Goal: Task Accomplishment & Management: Manage account settings

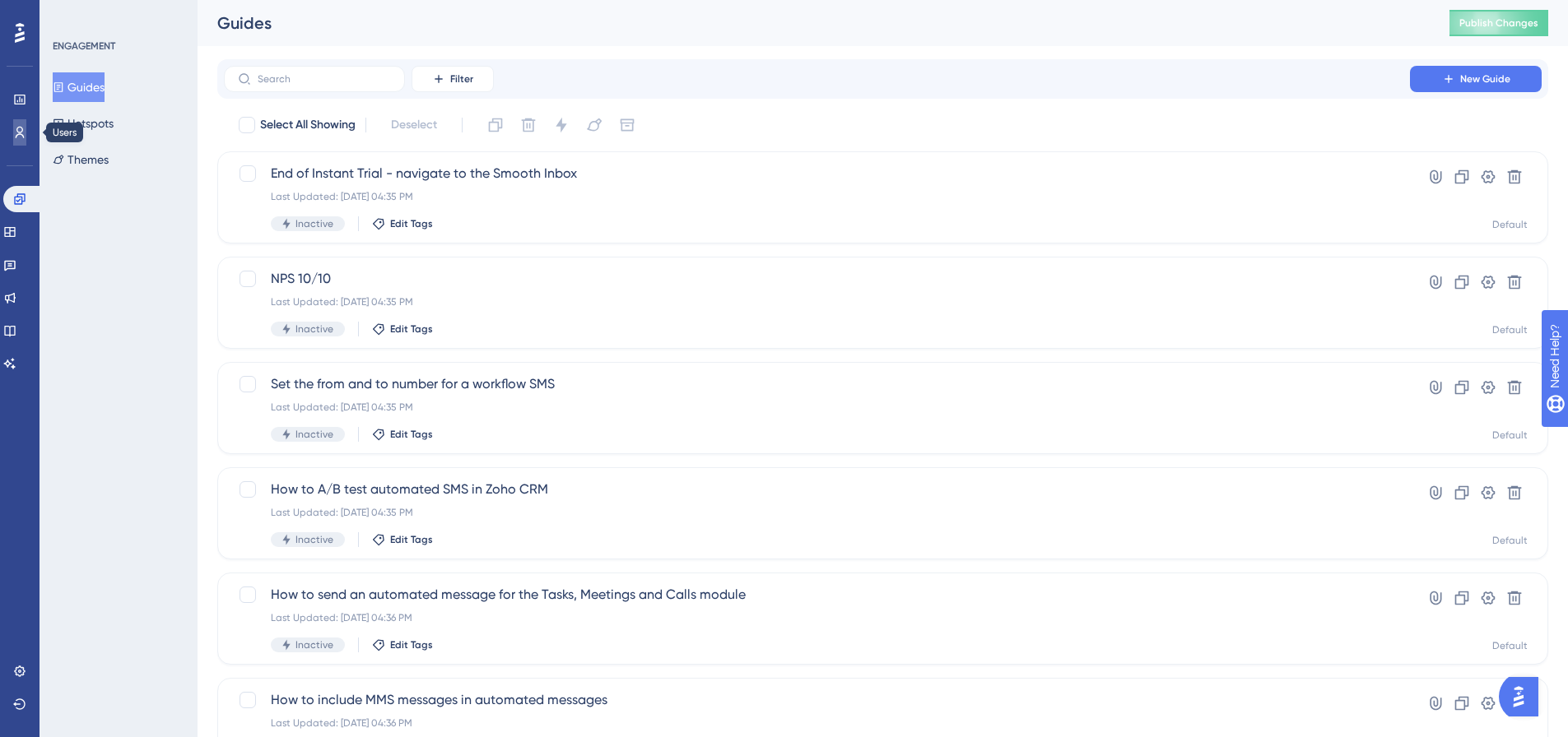
click at [16, 138] on icon at bounding box center [19, 132] width 13 height 13
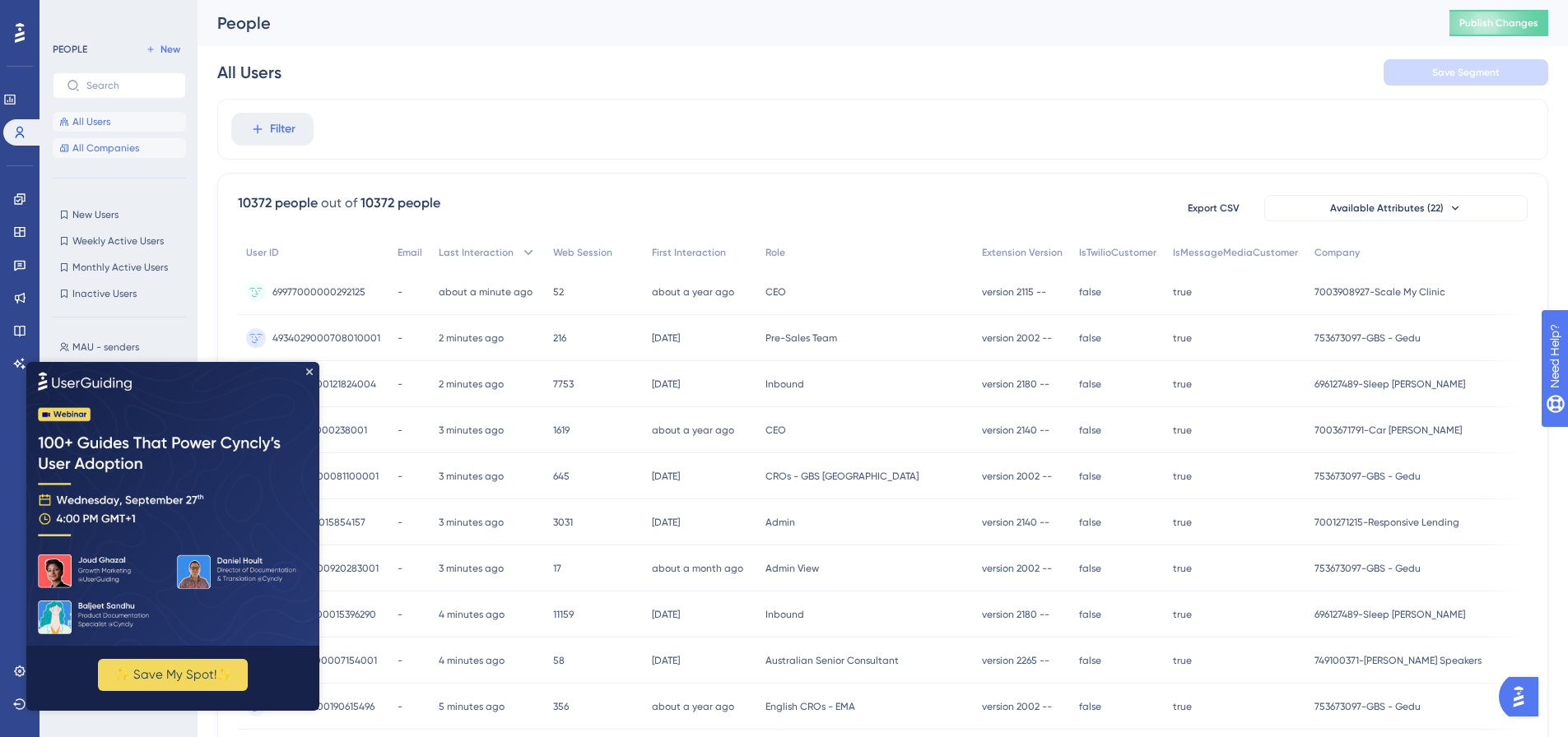
click at [117, 153] on span "All Companies" at bounding box center [106, 147] width 67 height 13
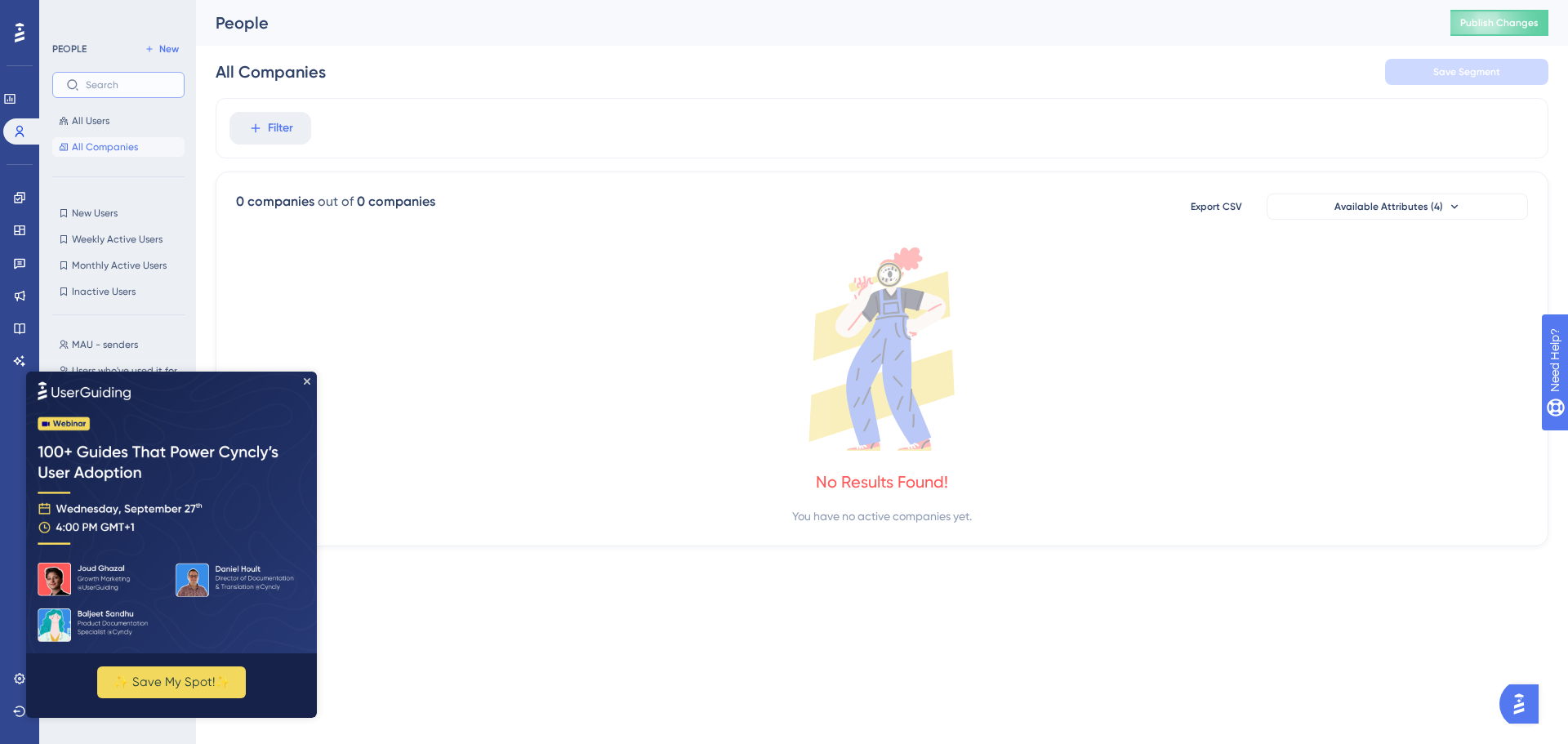
click at [117, 88] on input "text" at bounding box center [128, 85] width 85 height 12
paste input "766484718"
type input "766484718"
click at [116, 130] on button "All Users" at bounding box center [119, 121] width 132 height 19
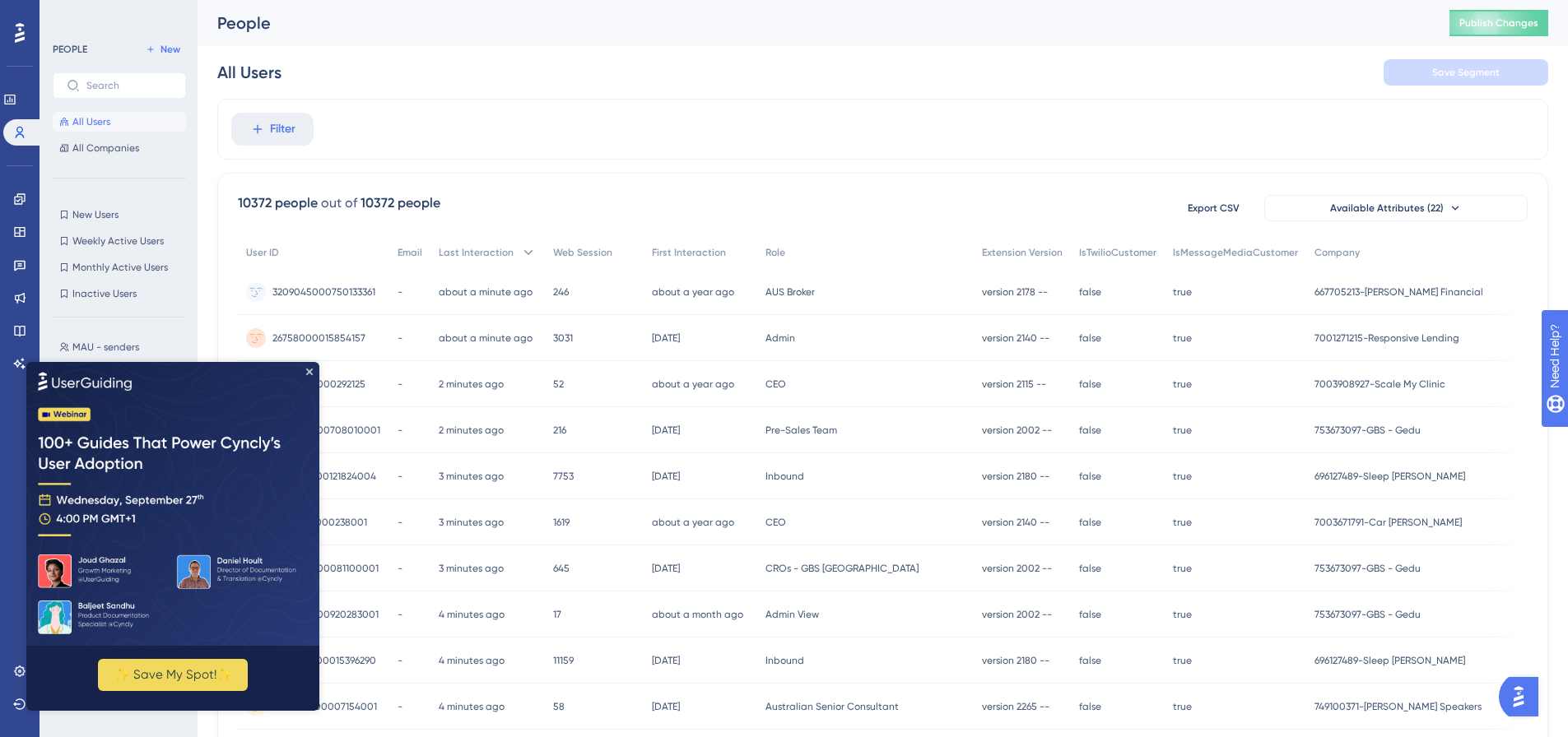
click at [316, 132] on div "Filter" at bounding box center [883, 130] width 1331 height 61
click at [304, 133] on button "Filter" at bounding box center [273, 130] width 82 height 33
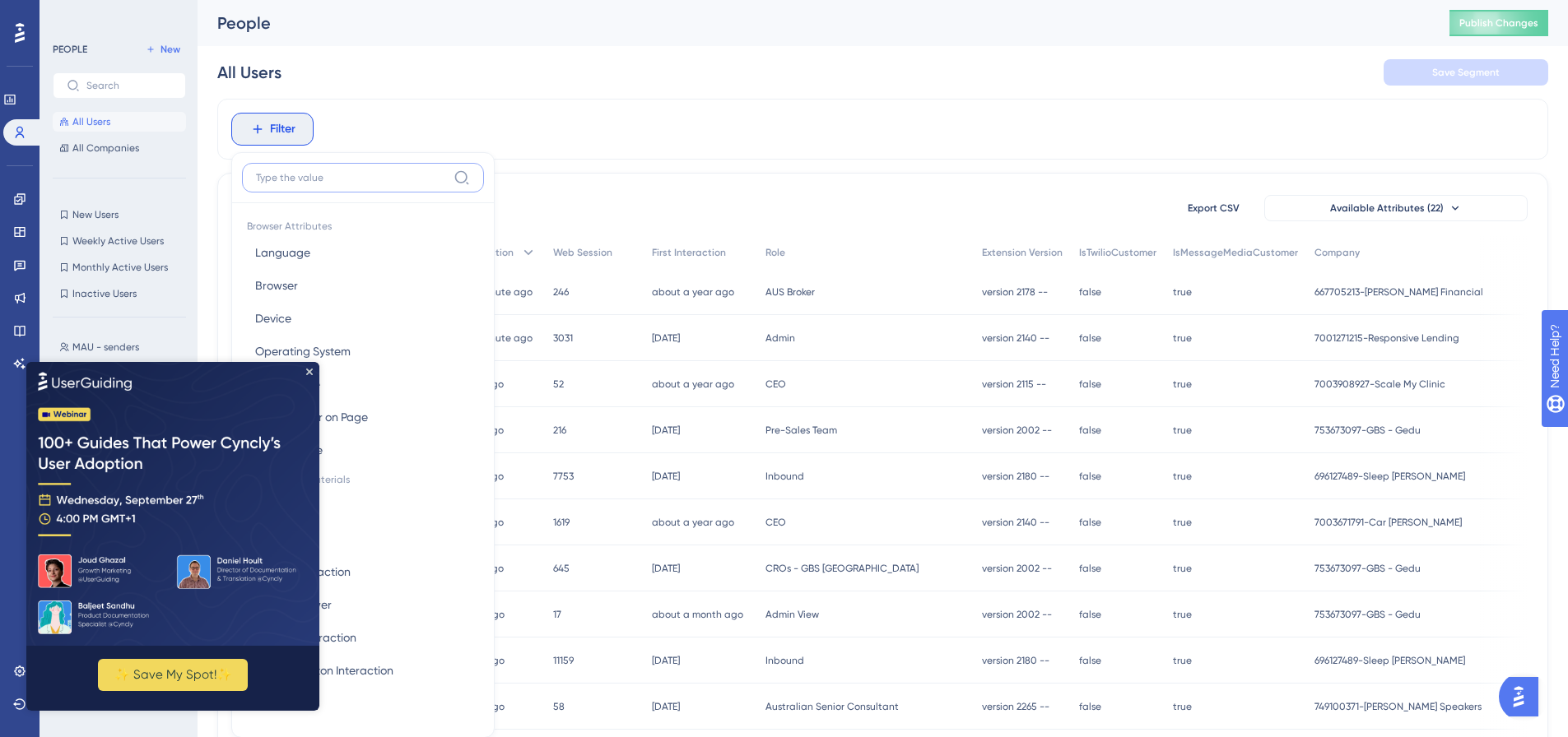
scroll to position [77, 0]
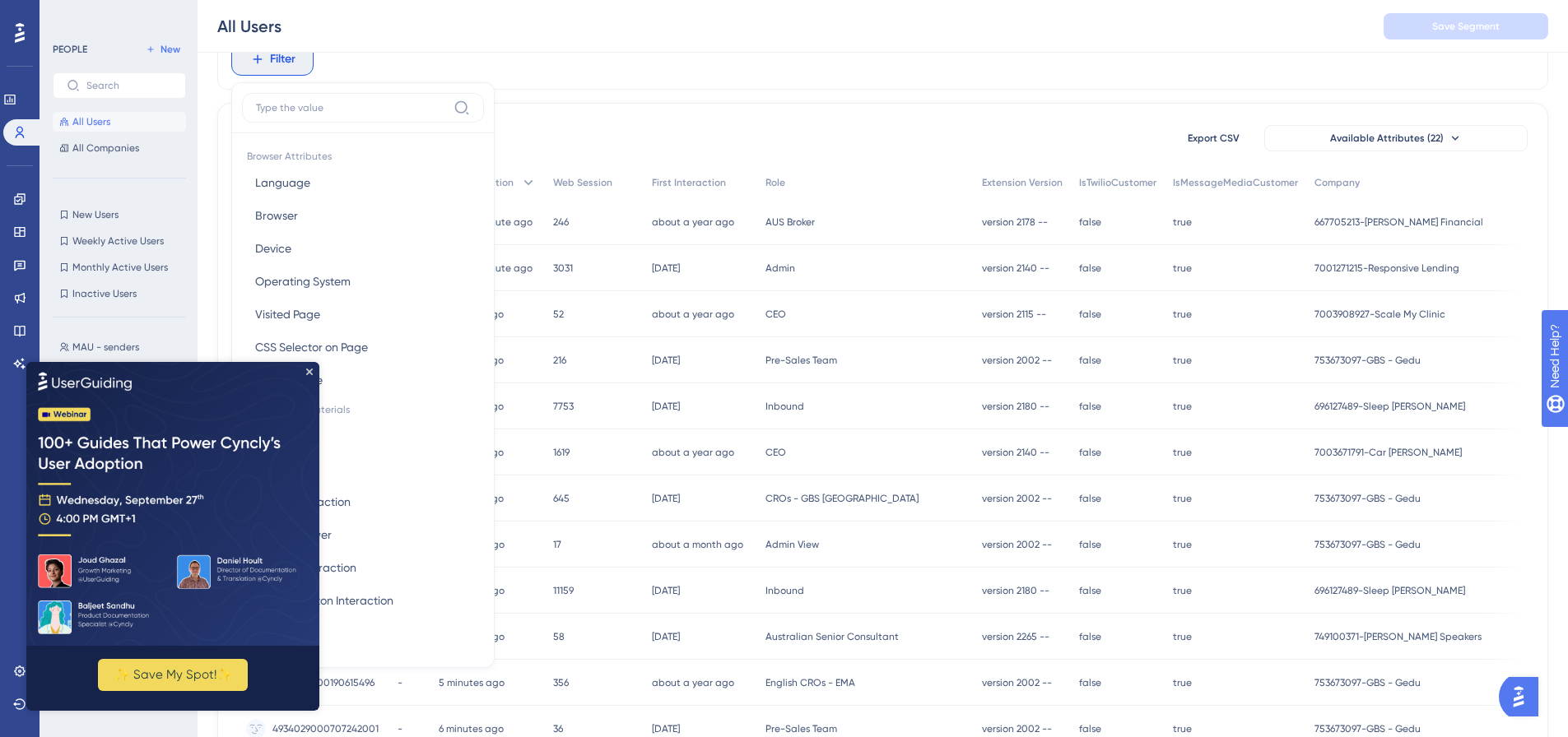
click at [304, 371] on img at bounding box center [173, 502] width 294 height 284
click at [311, 370] on icon "Close Preview" at bounding box center [309, 371] width 7 height 7
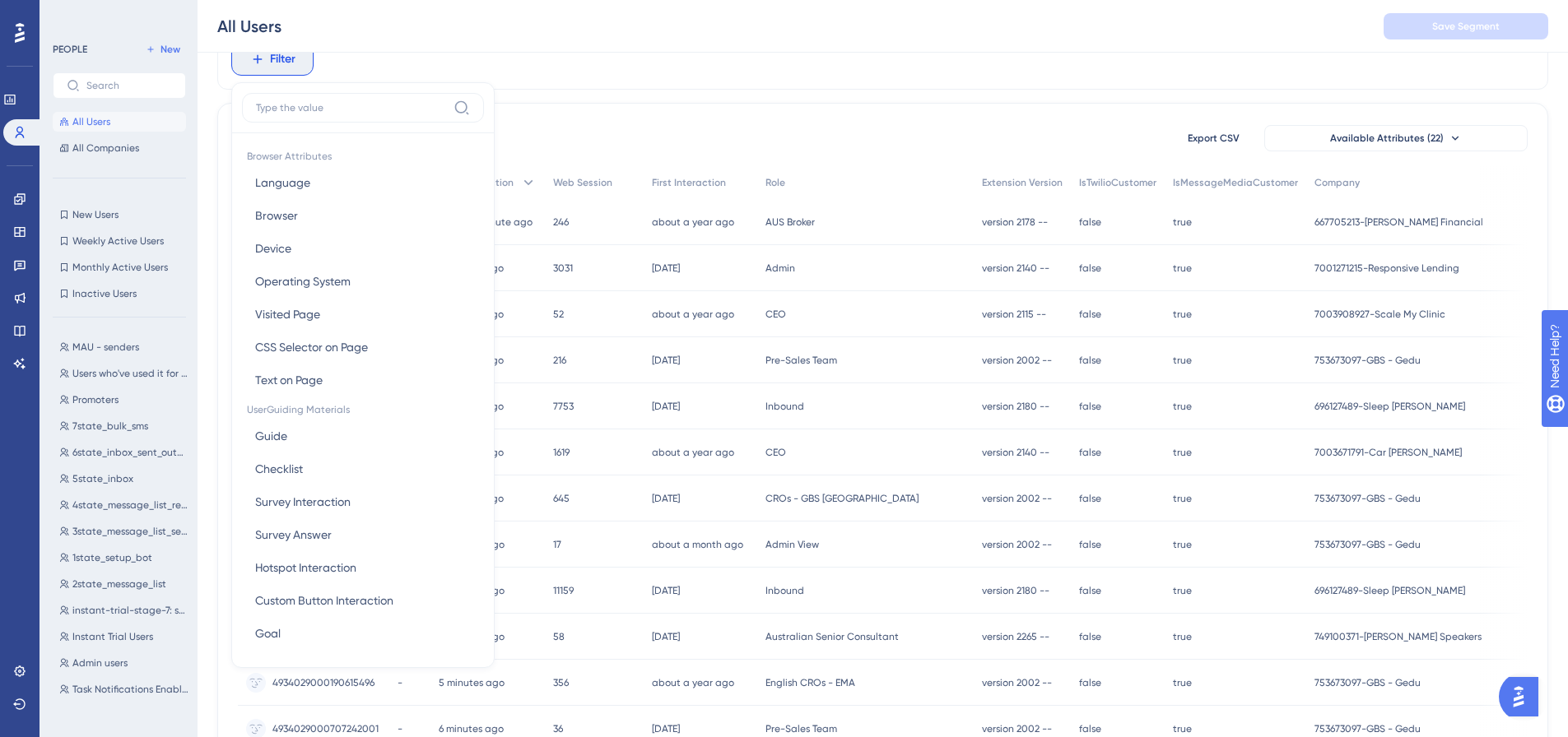
click at [280, 64] on span "Filter" at bounding box center [283, 59] width 26 height 20
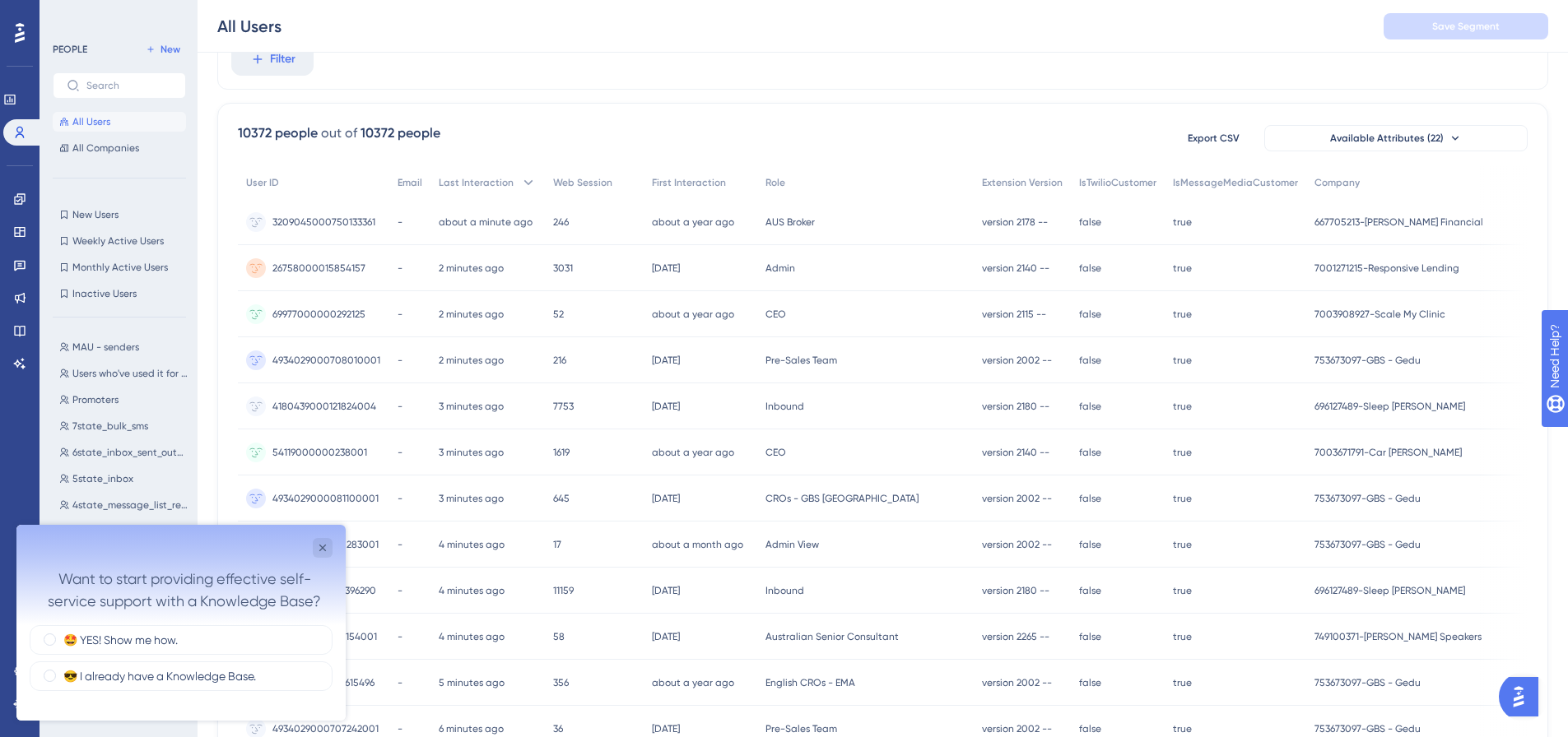
scroll to position [0, 0]
click at [334, 553] on div "Want to start providing effective self-service support with a Knowledge Base?" at bounding box center [181, 575] width 329 height 100
click at [329, 550] on icon "Close survey" at bounding box center [322, 548] width 13 height 13
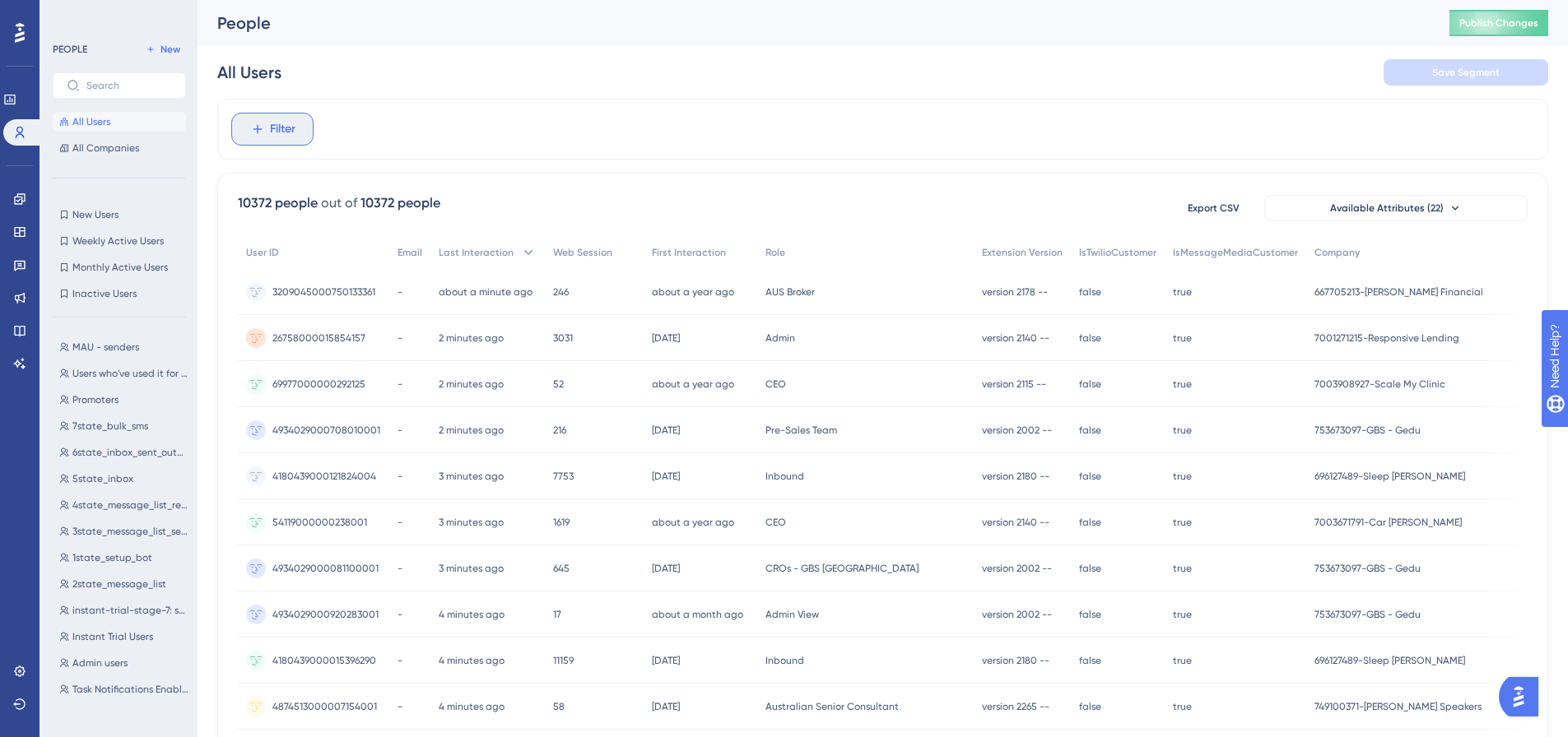
click at [257, 124] on icon at bounding box center [257, 129] width 15 height 15
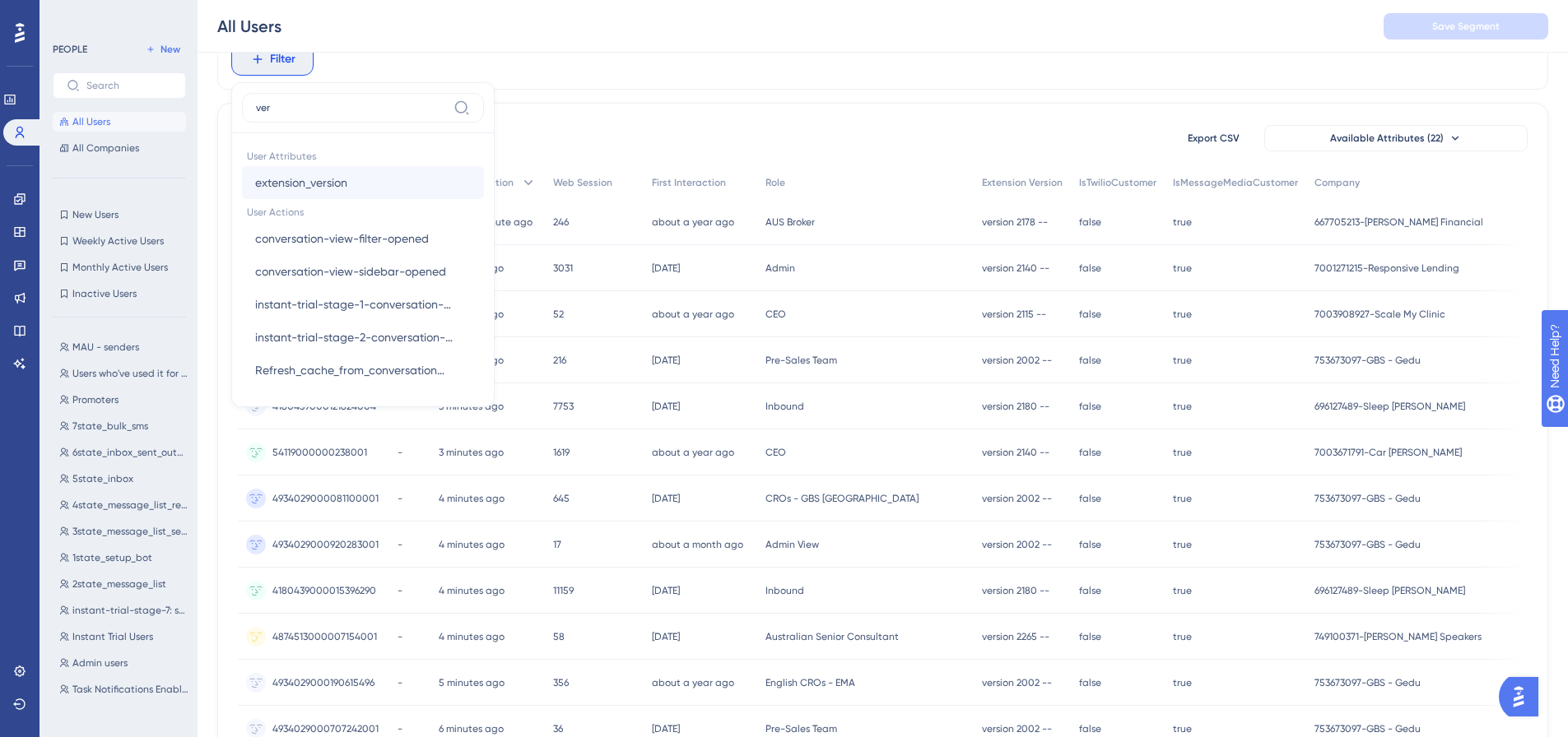
type input "ver"
click at [314, 169] on button "extension_version extension_version" at bounding box center [363, 183] width 243 height 33
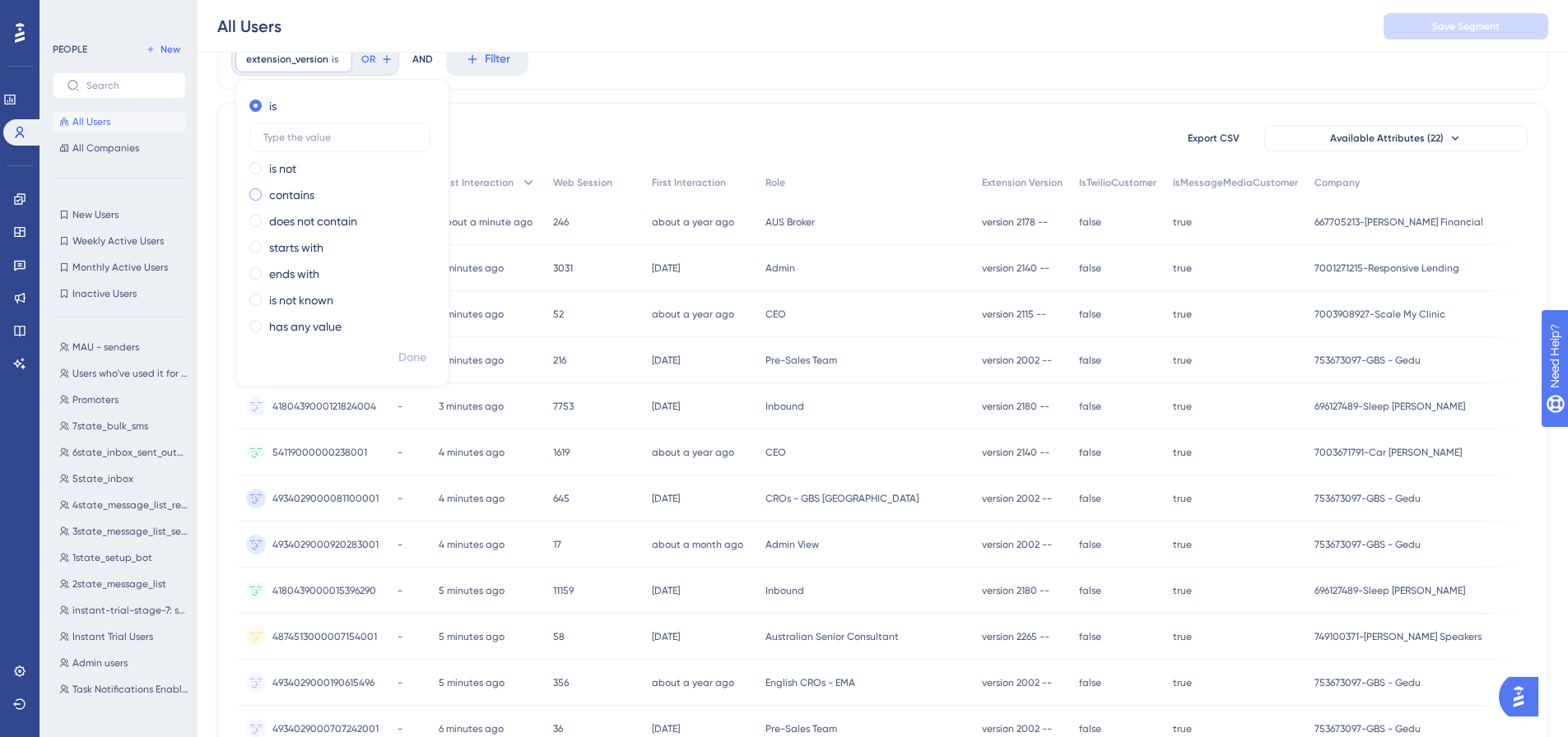
click at [283, 202] on label "contains" at bounding box center [292, 195] width 45 height 20
click at [286, 196] on label "v" at bounding box center [340, 190] width 181 height 29
click at [286, 196] on input "v" at bounding box center [340, 190] width 153 height 12
click at [286, 196] on label "v" at bounding box center [340, 190] width 181 height 29
click at [286, 196] on input "v" at bounding box center [340, 190] width 153 height 12
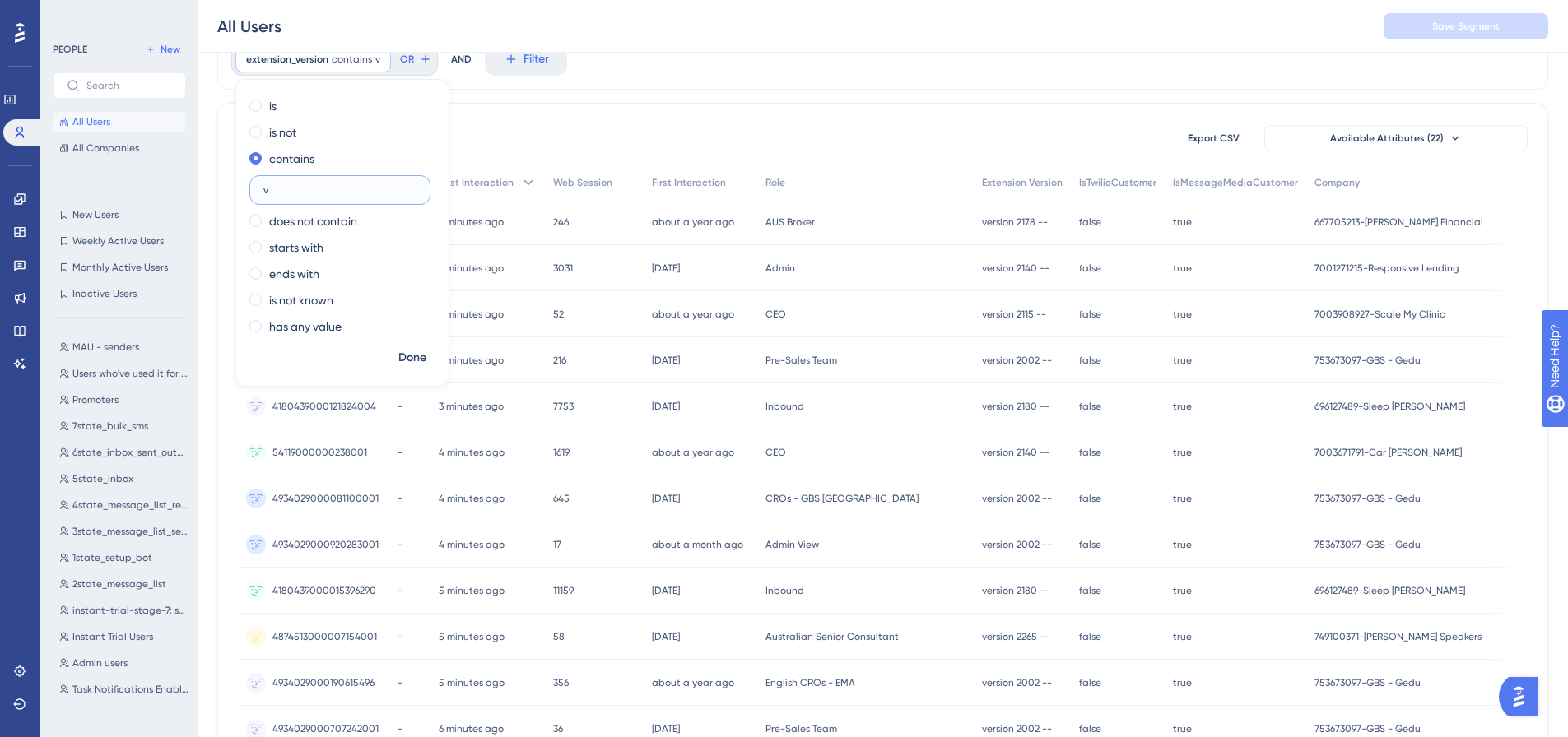
paste input "766484718"
click at [266, 192] on input "v766484718" at bounding box center [340, 190] width 153 height 12
type input "766484718"
click at [410, 347] on button "Done" at bounding box center [412, 358] width 46 height 29
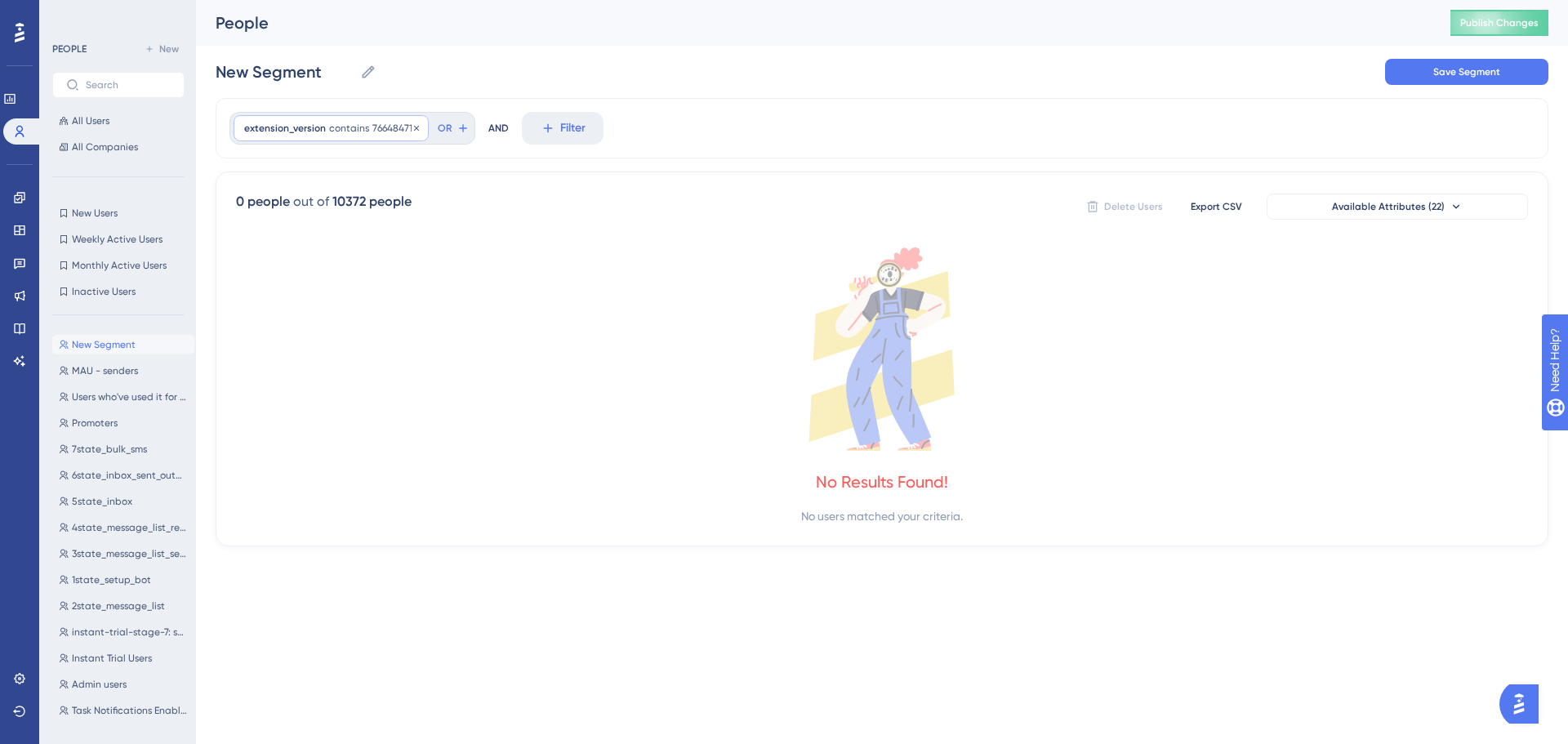
click at [341, 139] on div "extension_version contains 766484718 766484718 Remove" at bounding box center [331, 128] width 195 height 26
click at [139, 124] on button "All Users" at bounding box center [119, 121] width 132 height 19
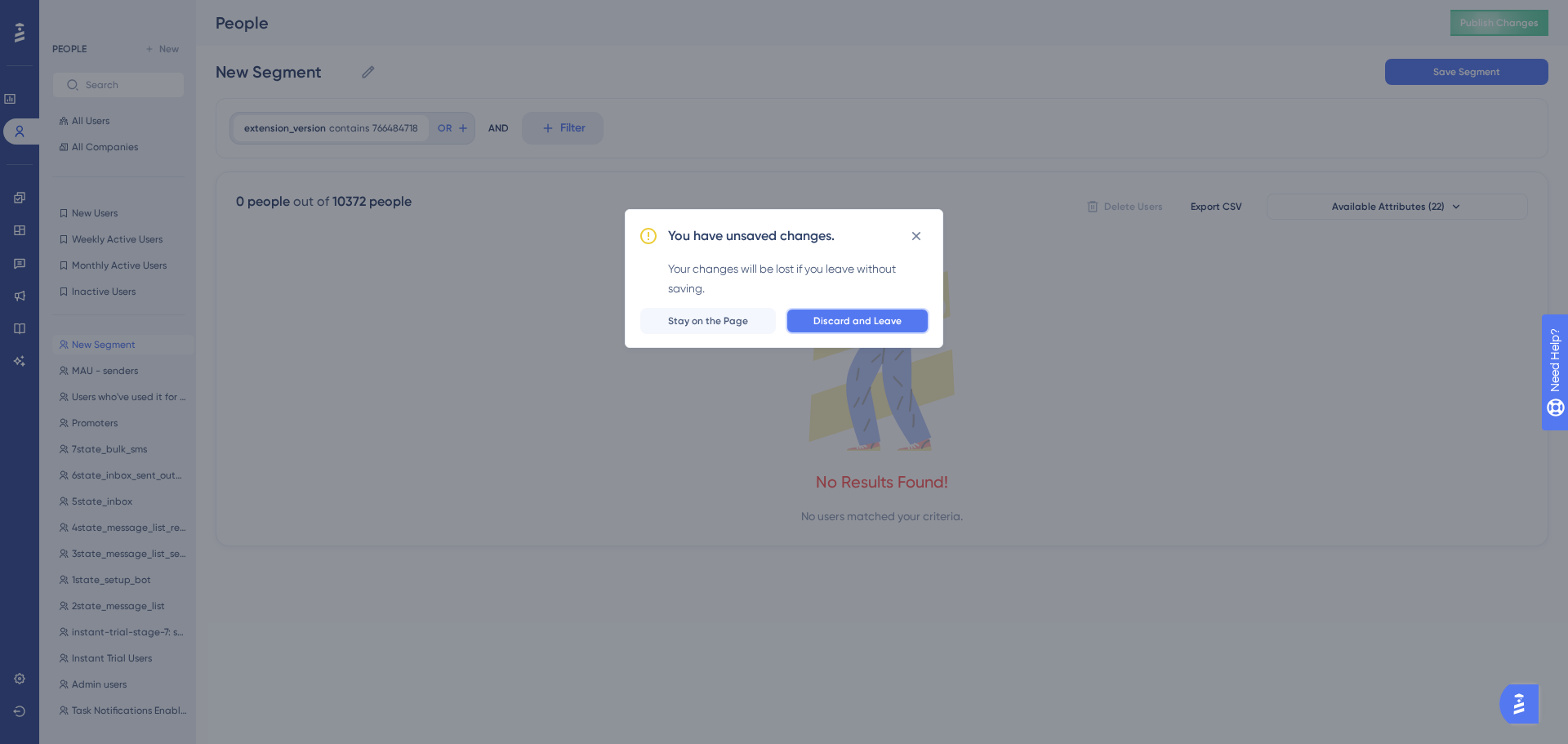
click at [831, 324] on span "Discard and Leave" at bounding box center [857, 320] width 89 height 13
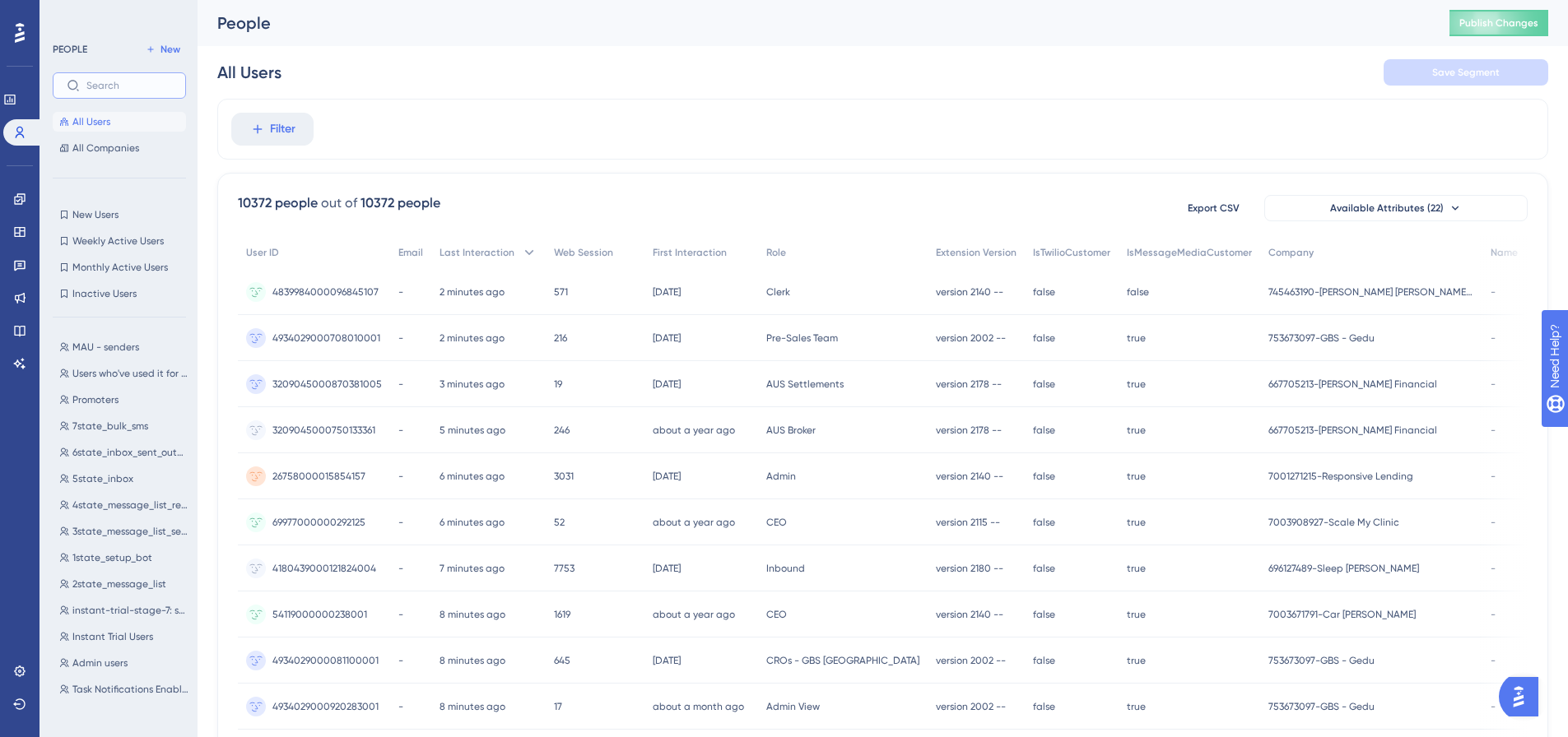
click at [113, 79] on input "text" at bounding box center [129, 85] width 85 height 12
click at [288, 132] on span "Filter" at bounding box center [283, 130] width 26 height 20
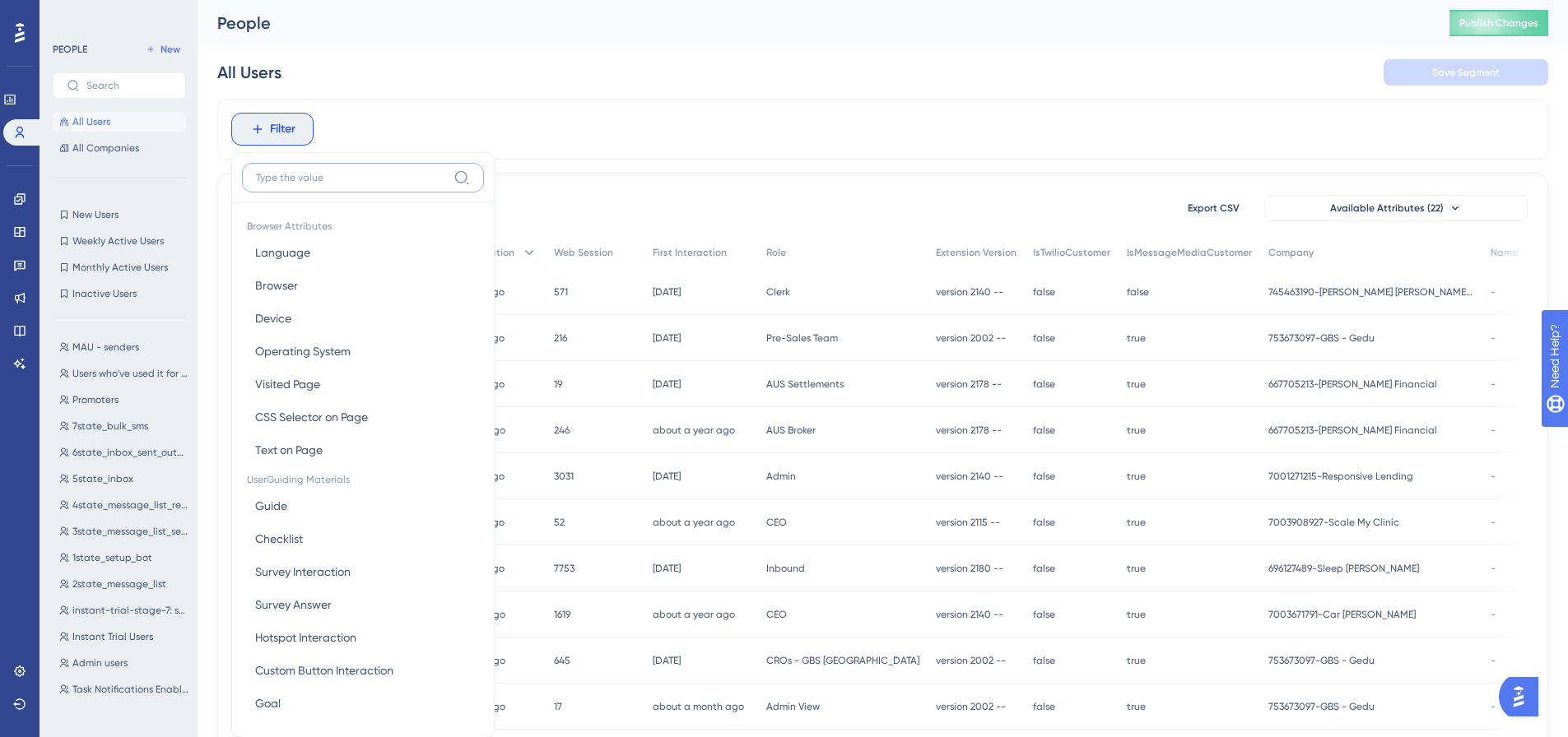
scroll to position [77, 0]
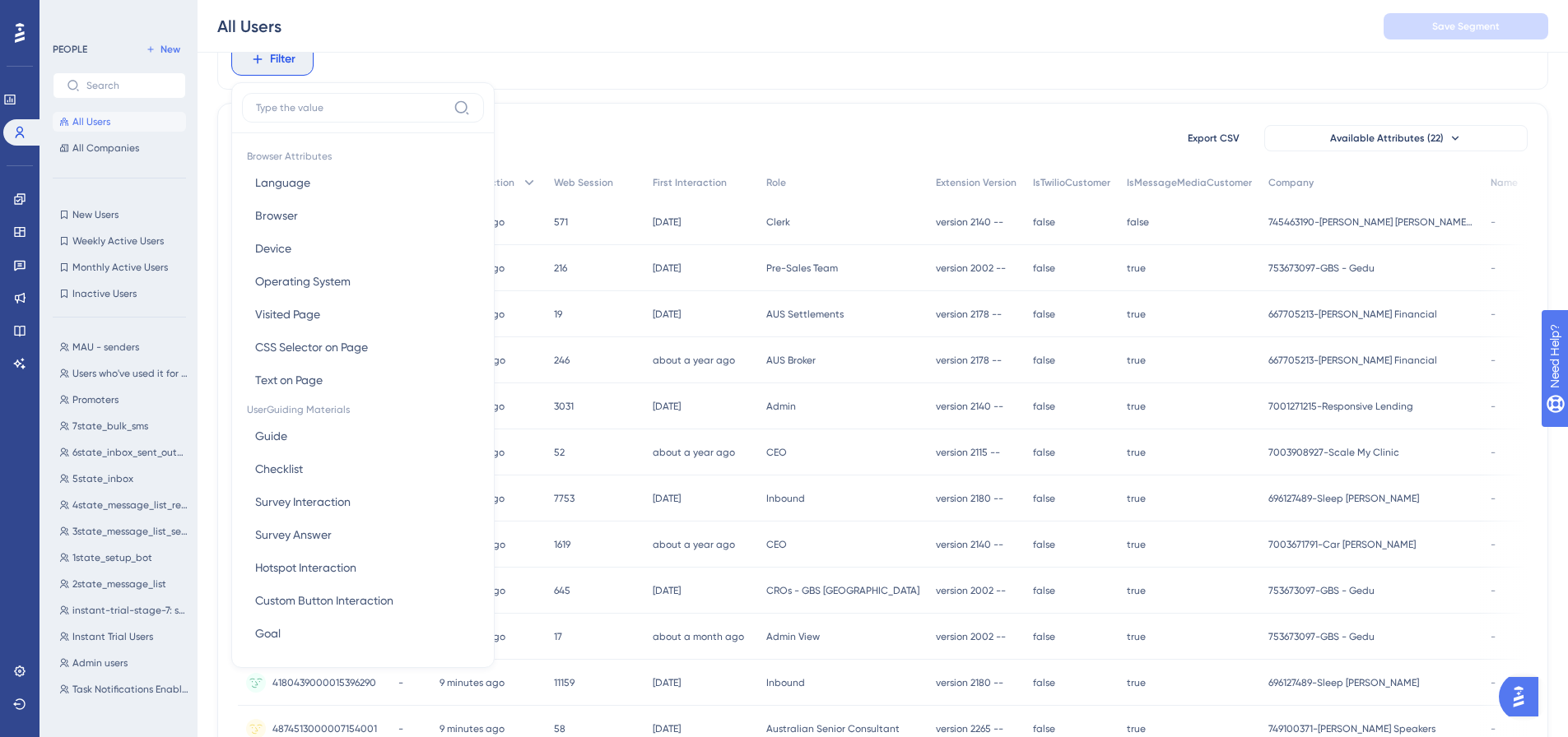
click at [148, 104] on div "PEOPLE New All Users All Companies" at bounding box center [120, 98] width 134 height 119
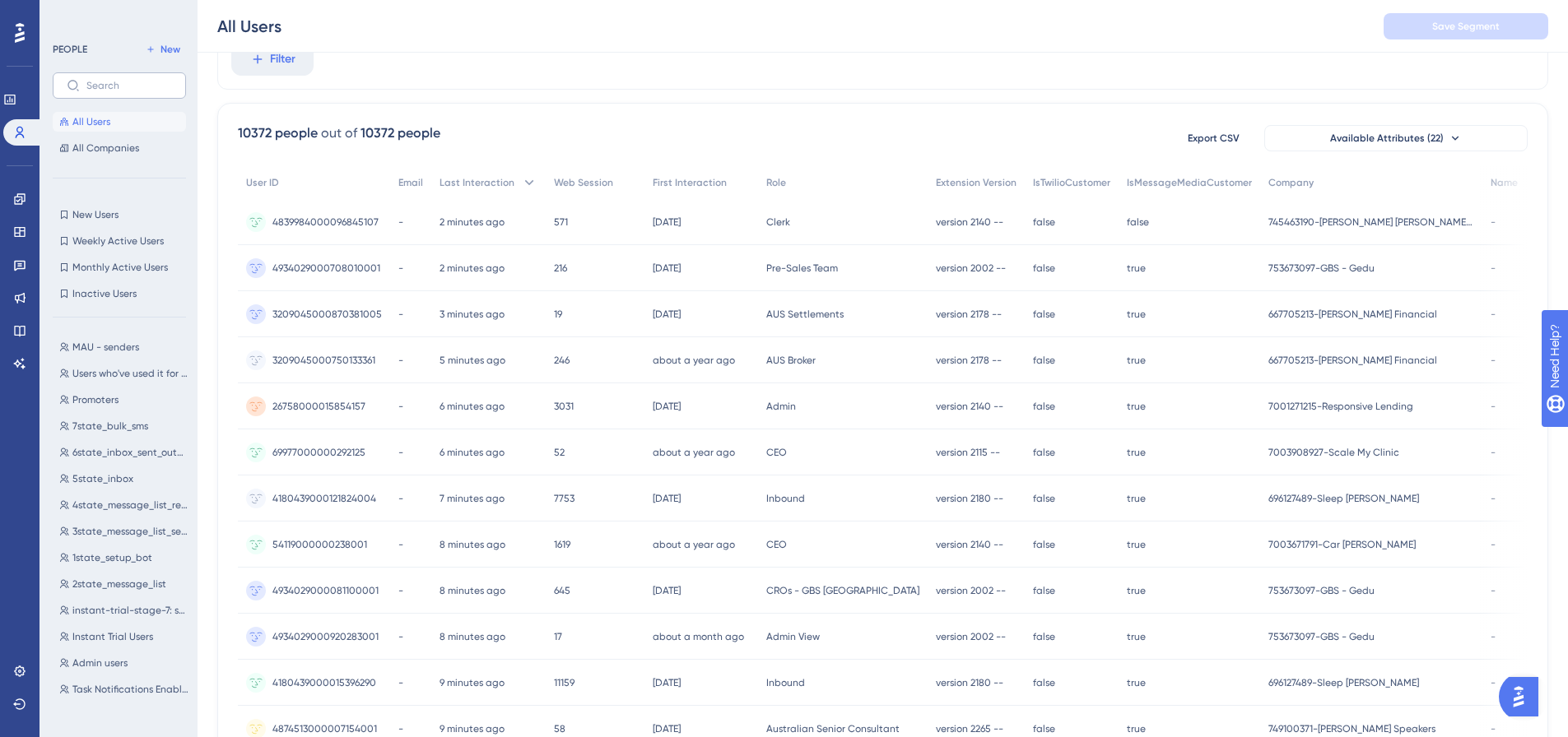
click at [123, 91] on label at bounding box center [120, 85] width 134 height 26
click at [123, 91] on input "text" at bounding box center [129, 85] width 85 height 12
paste input "[PERSON_NAME] Collective LLC"
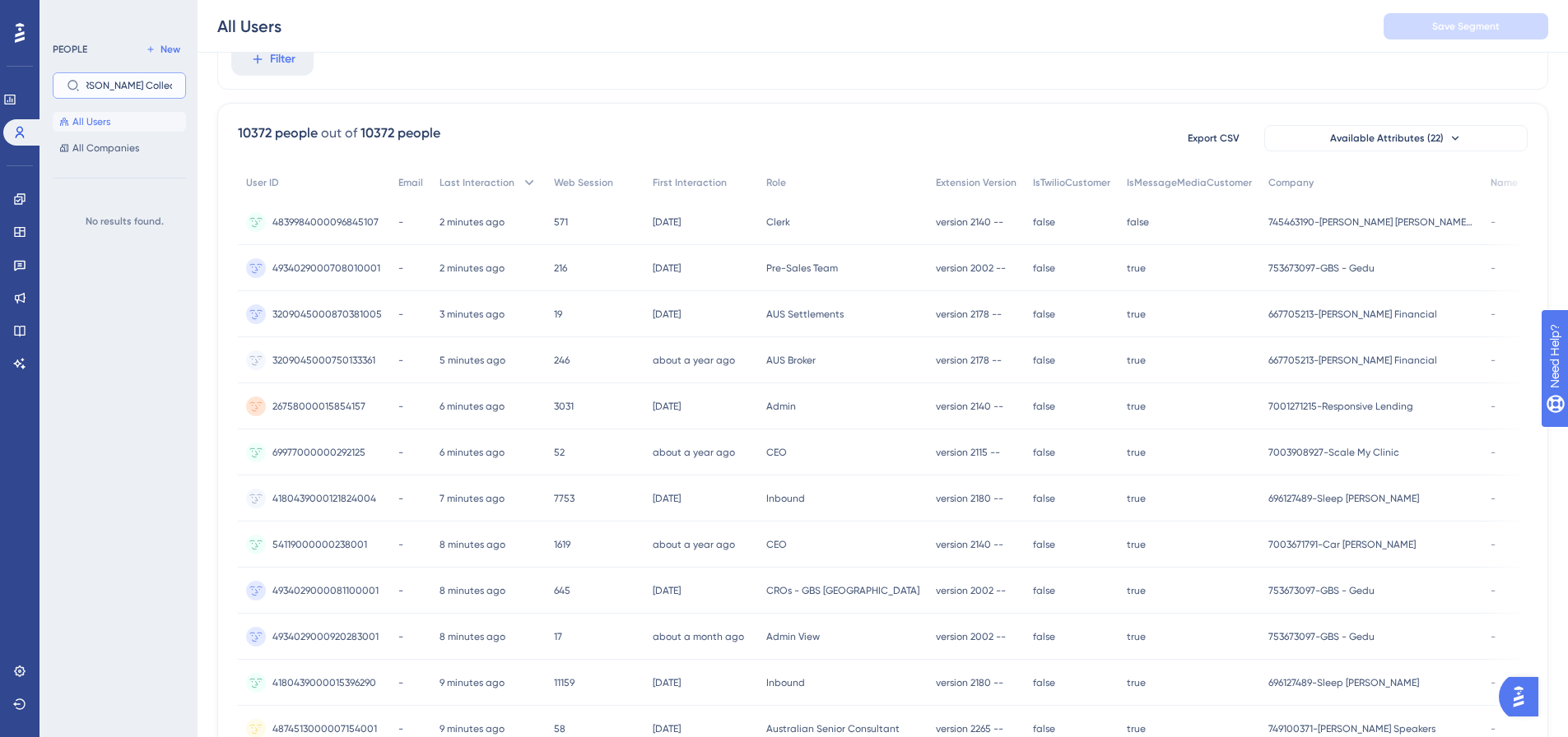
scroll to position [0, 18]
drag, startPoint x: 115, startPoint y: 87, endPoint x: 190, endPoint y: 86, distance: 75.0
click at [190, 86] on div "PEOPLE New [PERSON_NAME] Collective LLC All Users All Companies No results foun…" at bounding box center [118, 368] width 158 height 737
click at [143, 85] on input "[PERSON_NAME] Collective LLC" at bounding box center [129, 85] width 85 height 12
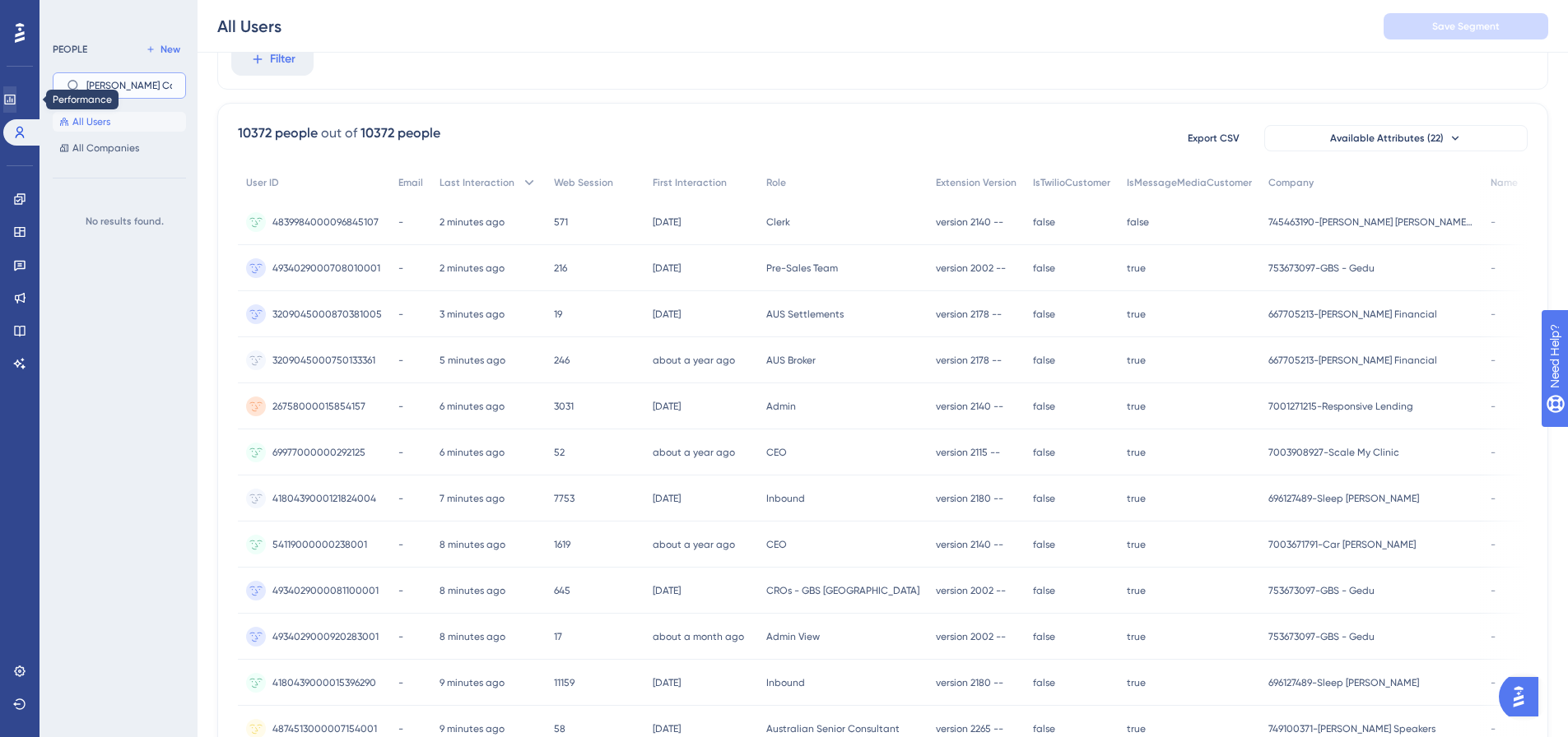
drag, startPoint x: 110, startPoint y: 86, endPoint x: 23, endPoint y: 86, distance: 87.0
click at [197, 86] on div "Performance Users Engagement Widgets Feedback Product Updates Knowledge Base AI…" at bounding box center [883, 572] width 1371 height 1297
click at [150, 79] on input "Collective LLC" at bounding box center [129, 85] width 85 height 12
type input "Collective"
click at [142, 130] on button "All Users" at bounding box center [120, 122] width 134 height 20
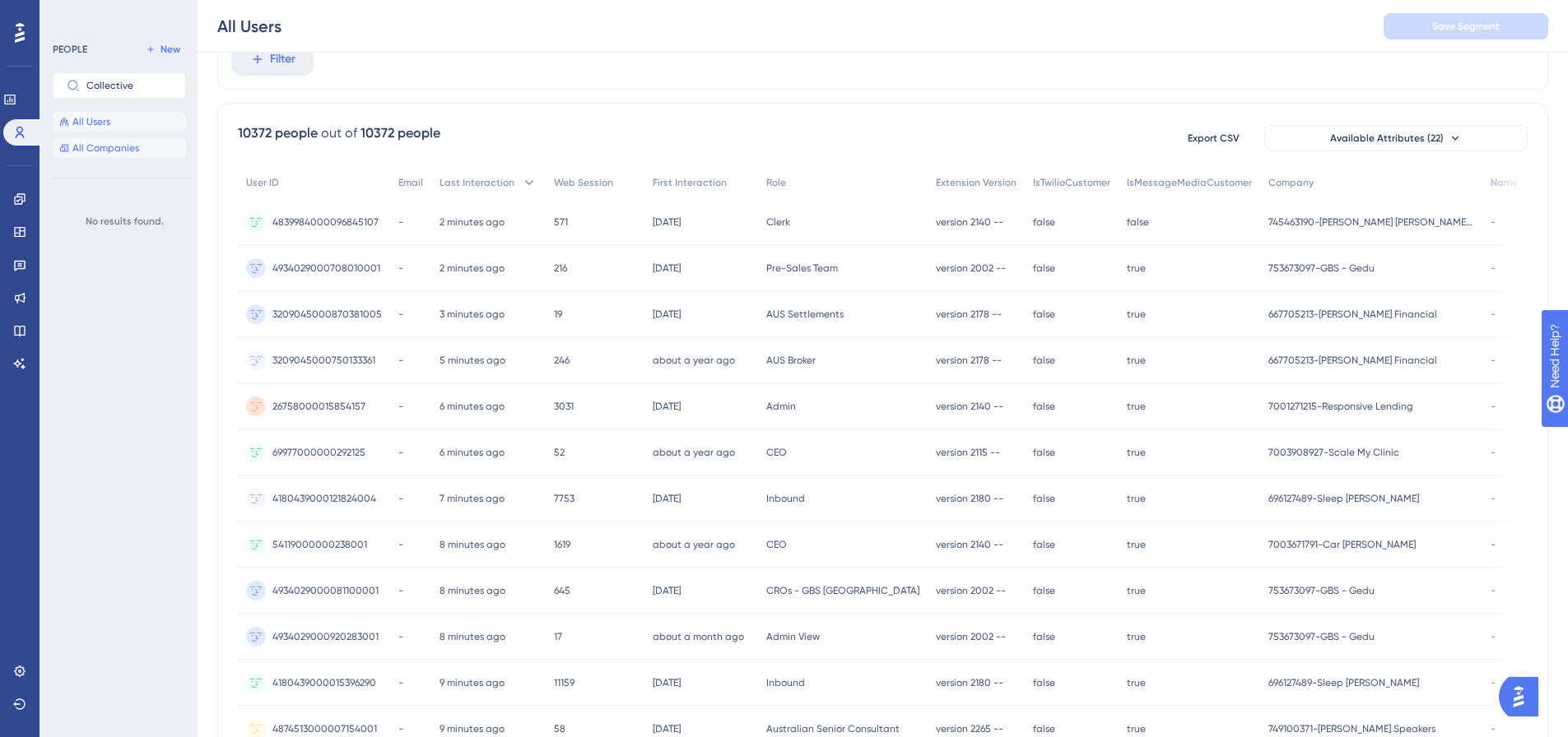
click at [136, 149] on span "All Companies" at bounding box center [106, 147] width 67 height 13
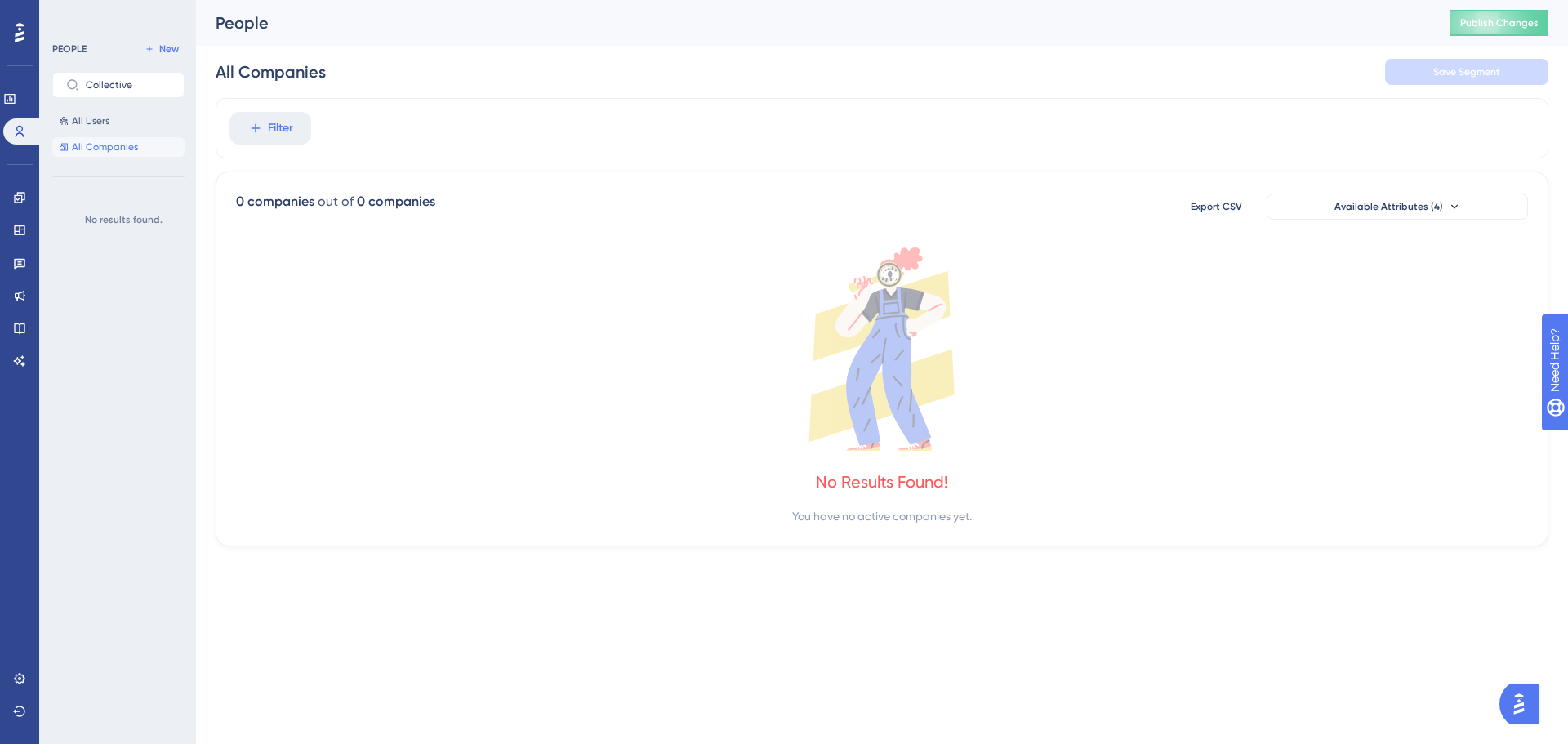
click at [132, 132] on div "All Users All Companies" at bounding box center [119, 133] width 132 height 46
click at [97, 119] on span "All Users" at bounding box center [91, 120] width 38 height 13
click at [15, 103] on icon at bounding box center [9, 98] width 11 height 10
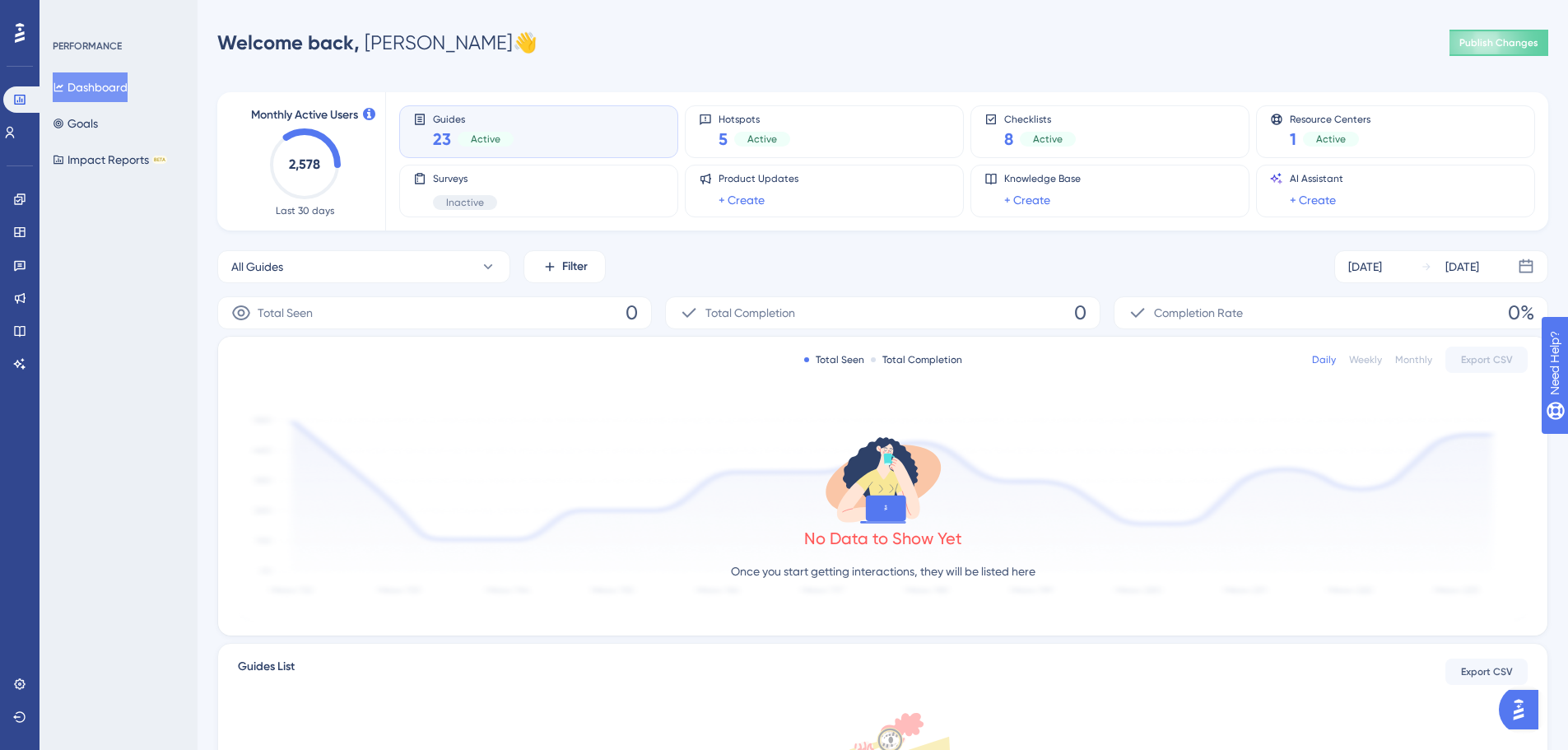
click at [37, 129] on div "Performance Users Engagement Widgets Feedback Product Updates Knowledge Base AI…" at bounding box center [20, 375] width 39 height 750
click at [17, 130] on icon at bounding box center [9, 132] width 13 height 13
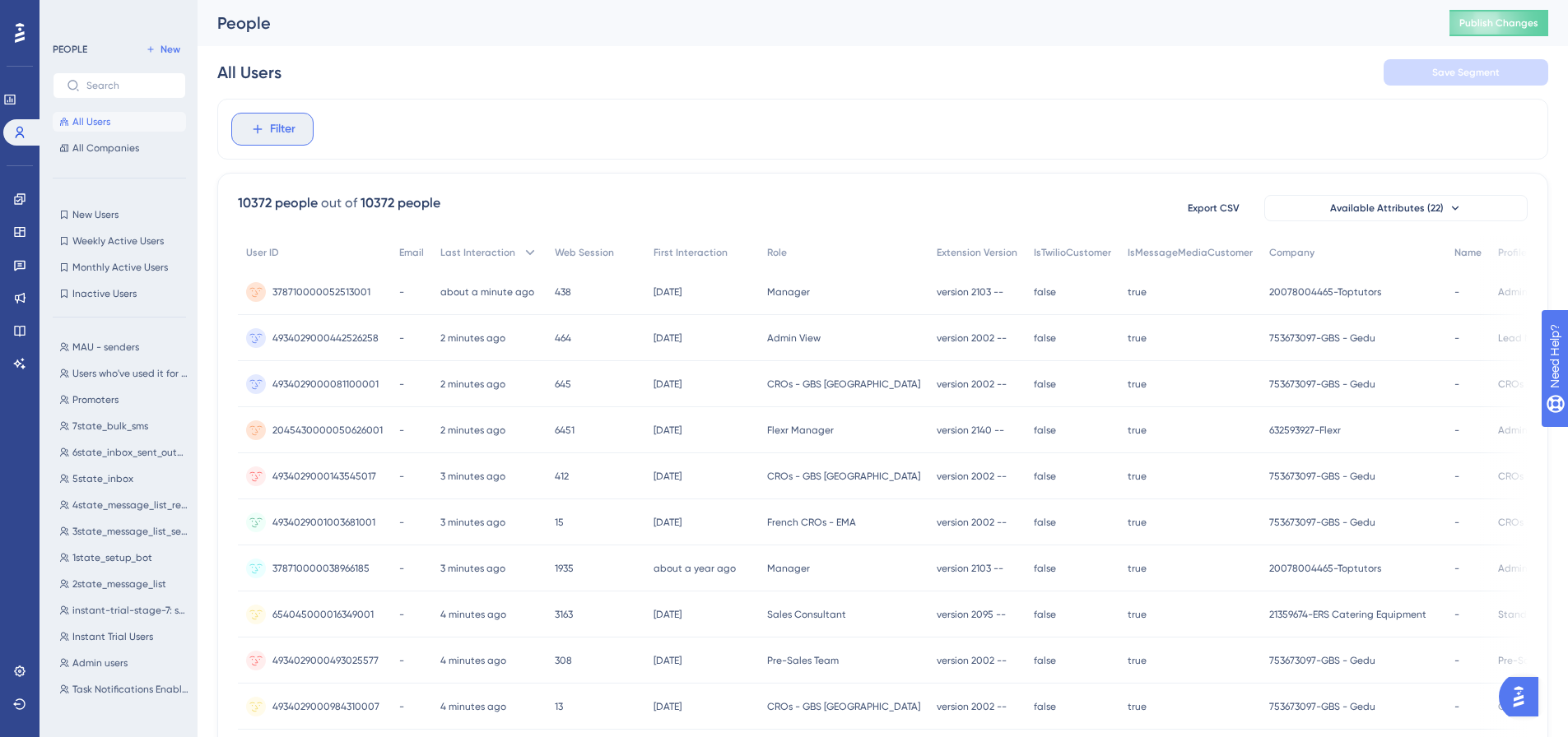
click at [261, 132] on icon at bounding box center [257, 129] width 15 height 15
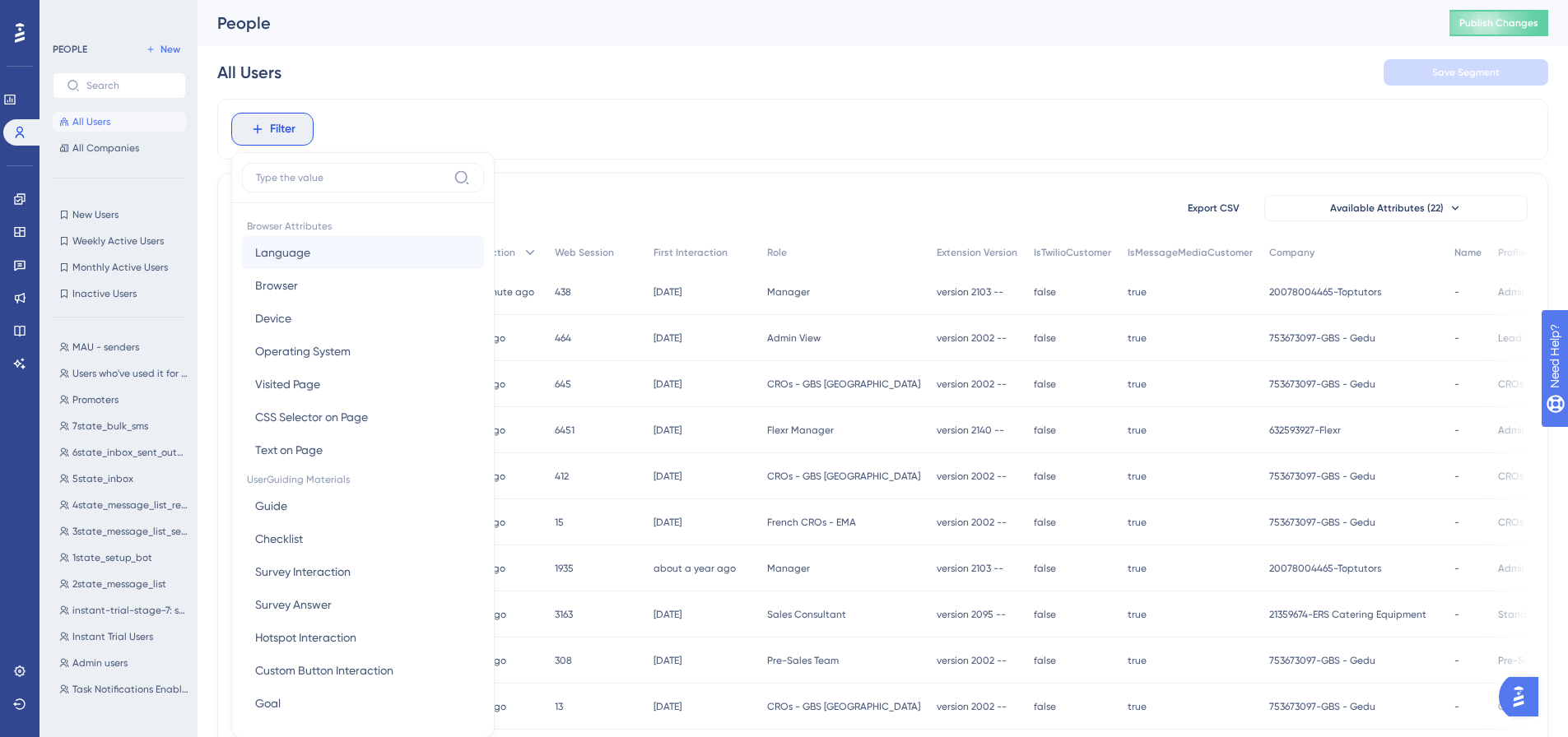
scroll to position [77, 0]
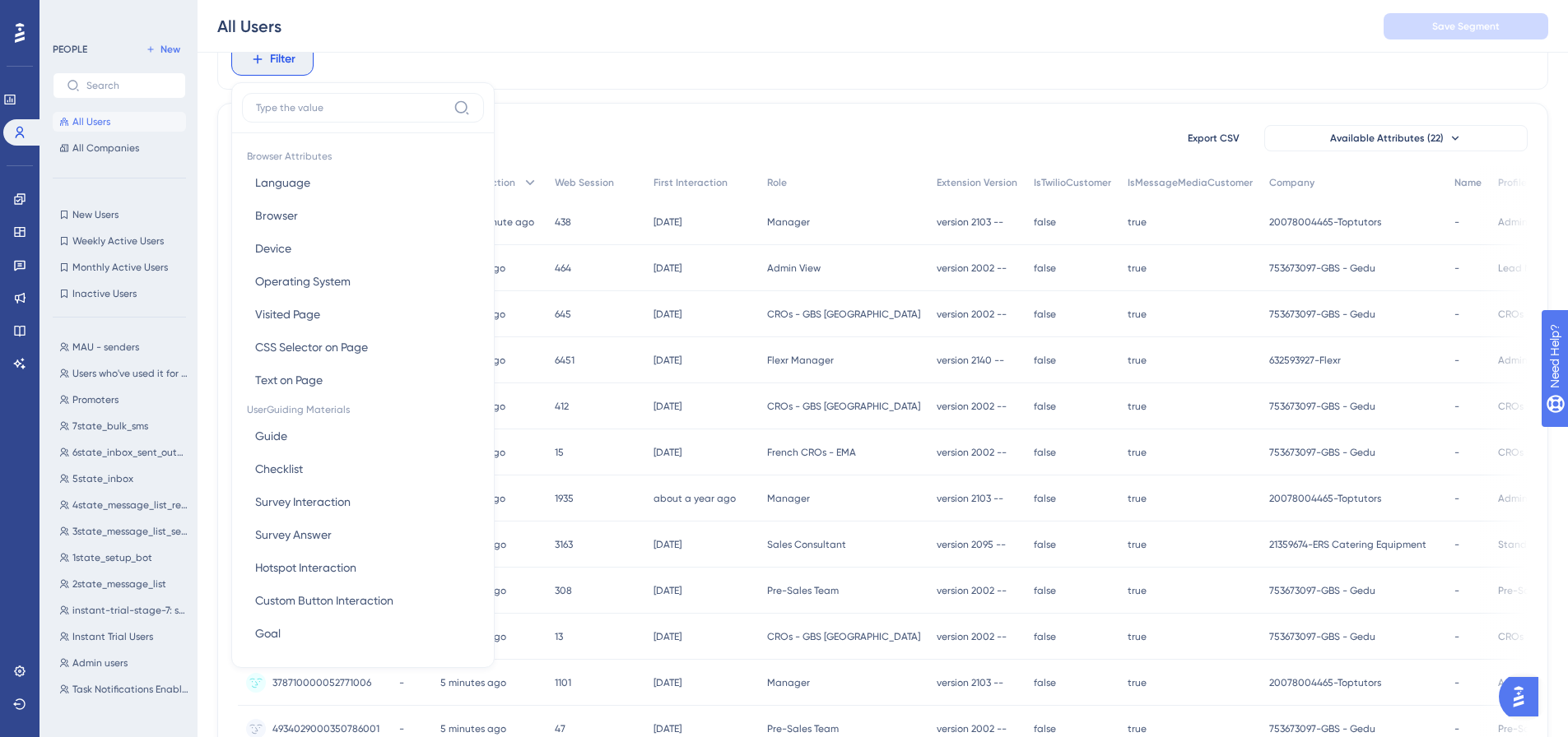
type input "766484718"
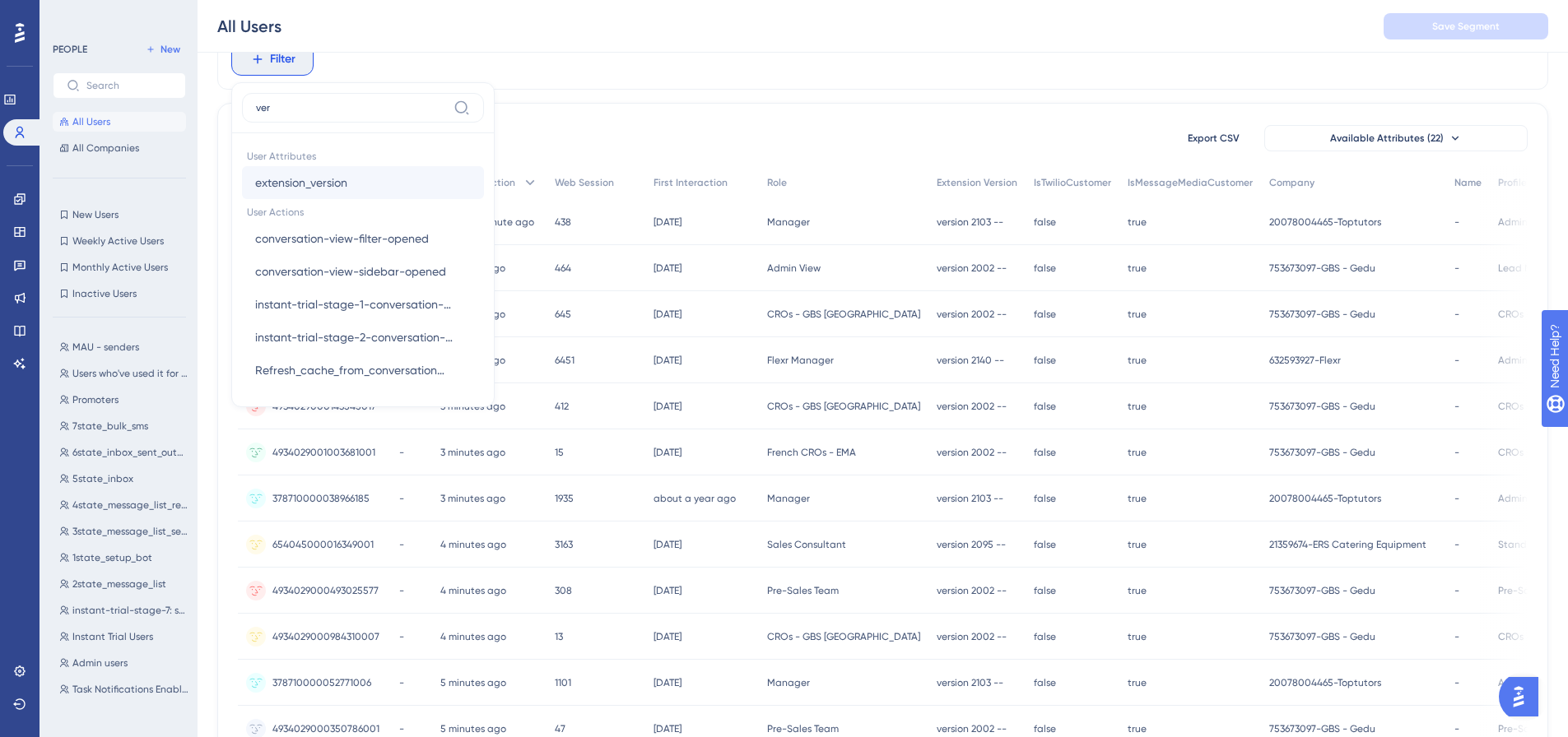
type input "ver"
click at [304, 181] on span "extension_version" at bounding box center [301, 183] width 92 height 20
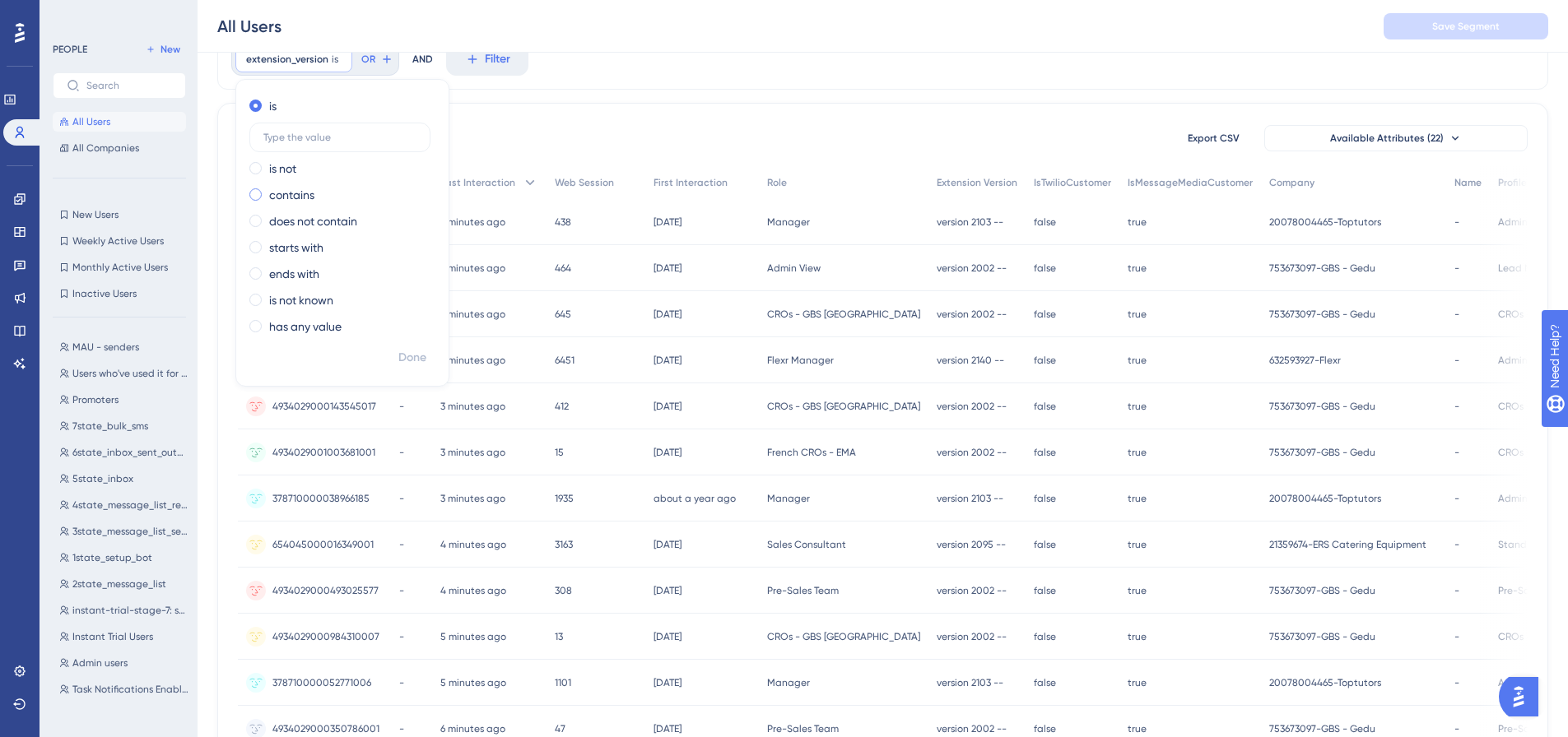
click at [298, 202] on label "contains" at bounding box center [292, 195] width 45 height 20
type input "766484718"
click at [407, 364] on span "Done" at bounding box center [412, 358] width 28 height 20
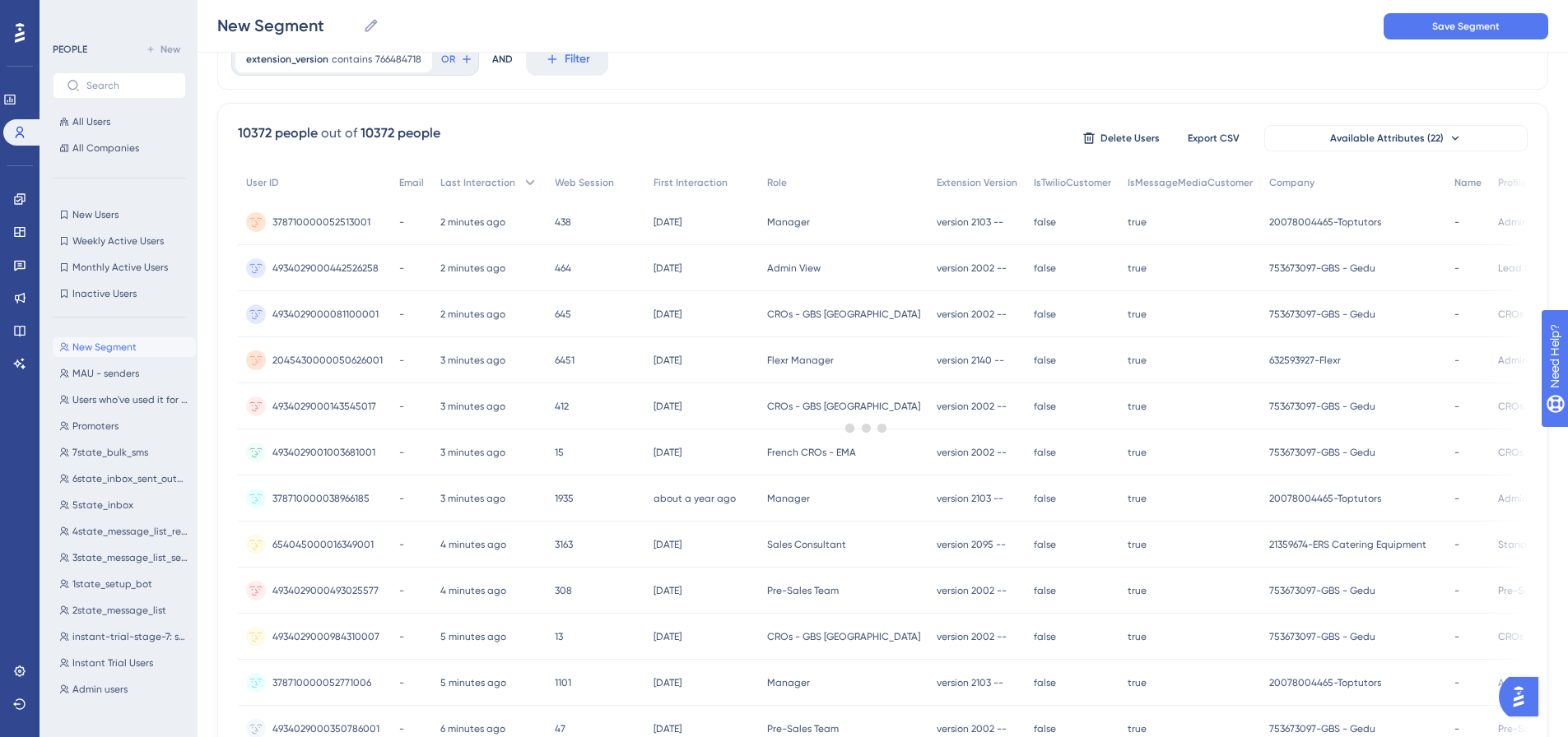
scroll to position [0, 0]
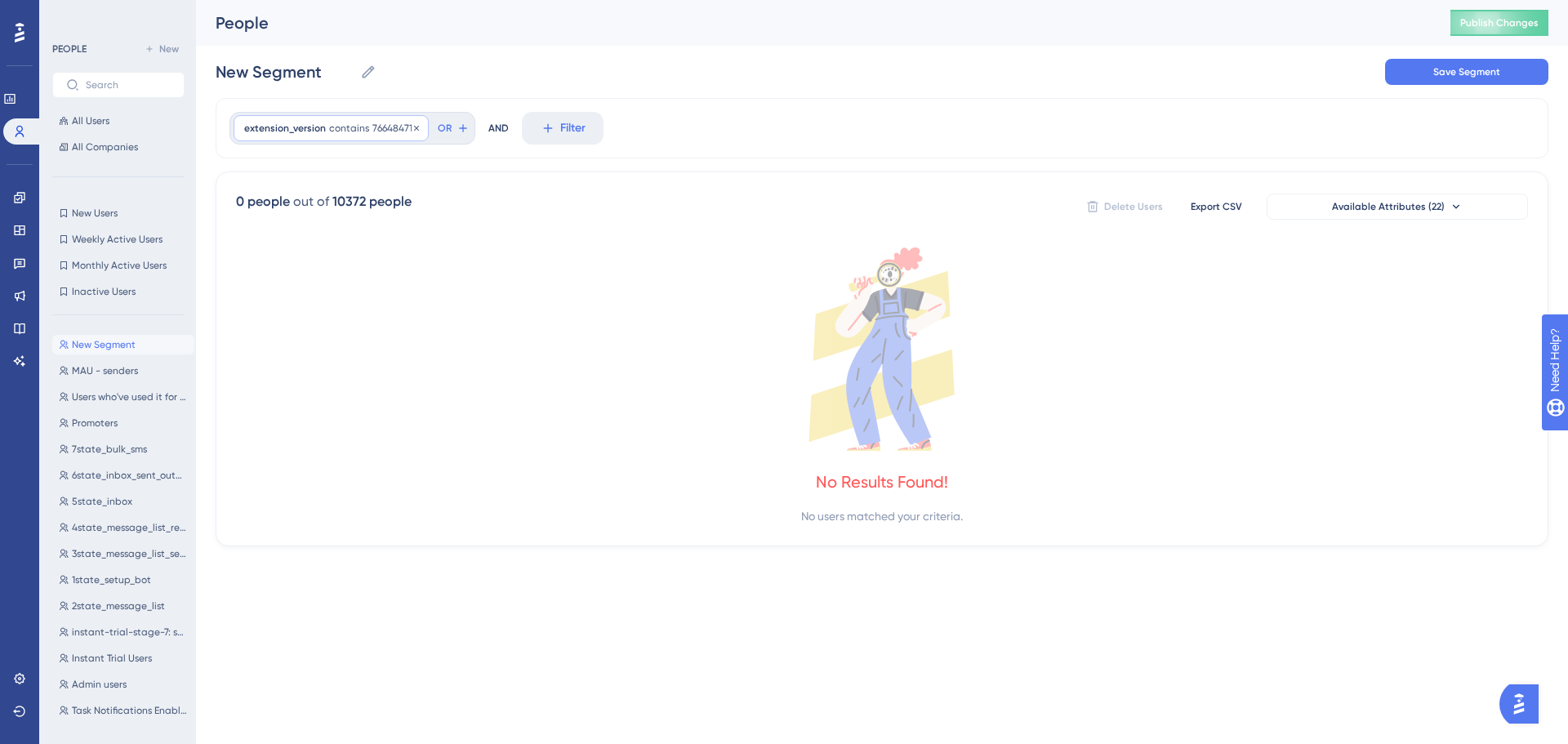
click at [391, 134] on span "766484718" at bounding box center [394, 128] width 46 height 13
click at [306, 257] on input "766484718" at bounding box center [337, 258] width 152 height 12
type input "744502759"
click at [733, 119] on div "extension_version contains 744502759 744502759 Remove is is not contains 744502…" at bounding box center [881, 129] width 1333 height 60
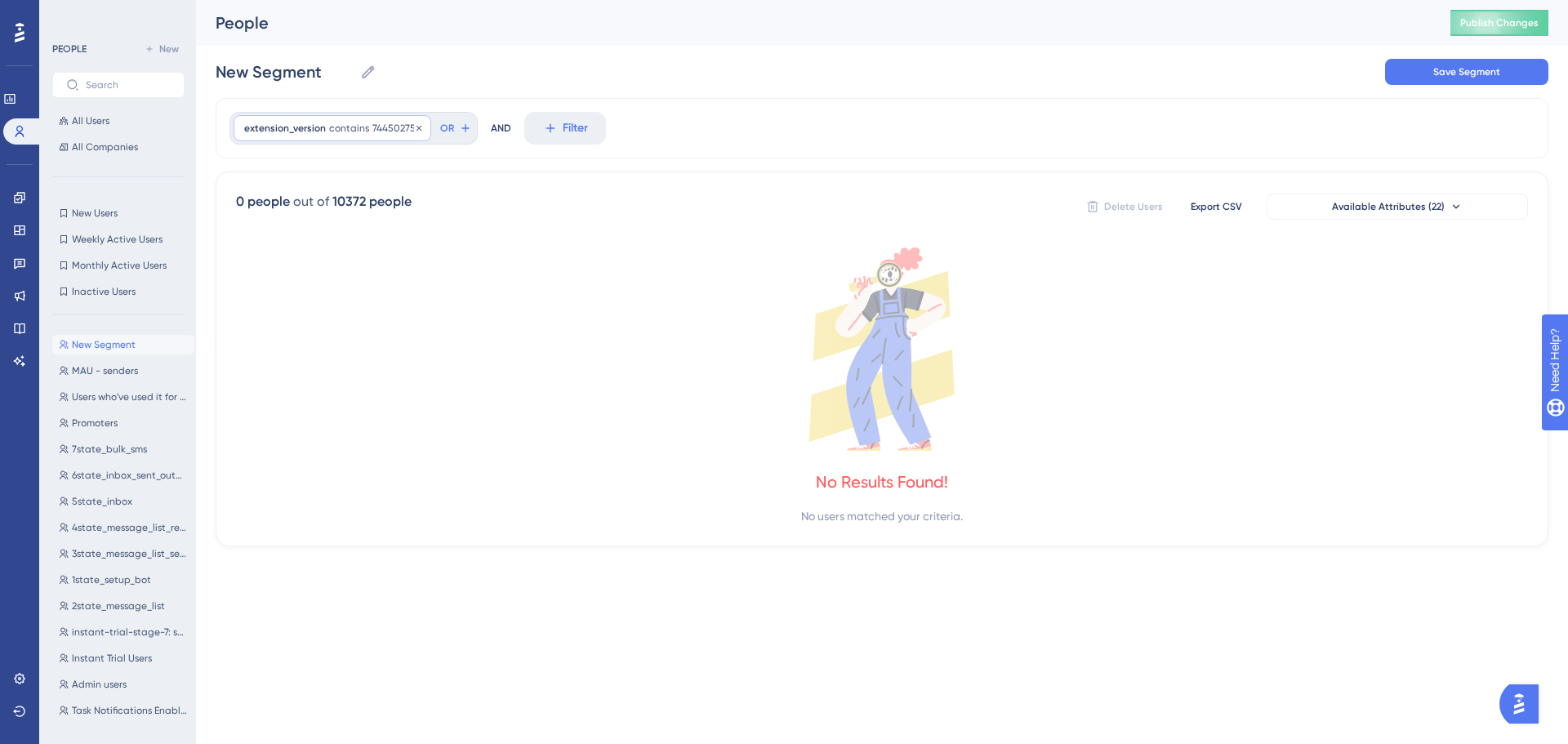
click at [360, 136] on div "extension_version contains 744502759 744502759 Remove" at bounding box center [332, 128] width 198 height 26
click at [406, 419] on span "Done" at bounding box center [409, 425] width 28 height 19
click at [686, 117] on div "extension_version contains 744502759 744502759 Remove OR AND Filter" at bounding box center [881, 129] width 1333 height 60
click at [114, 129] on button "All Users" at bounding box center [119, 121] width 132 height 19
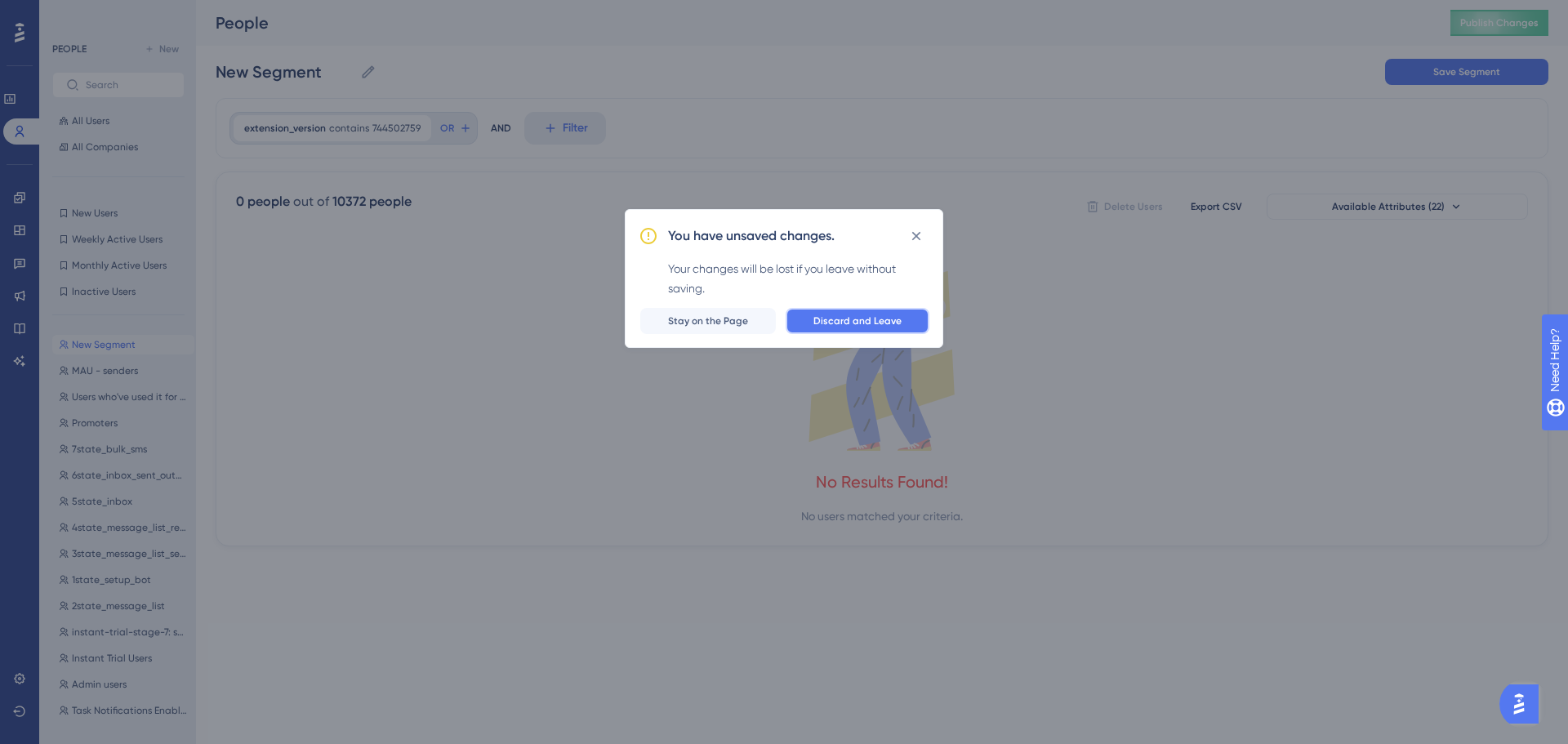
click at [827, 318] on span "Discard and Leave" at bounding box center [857, 320] width 89 height 13
